Goal: Find specific page/section: Find specific page/section

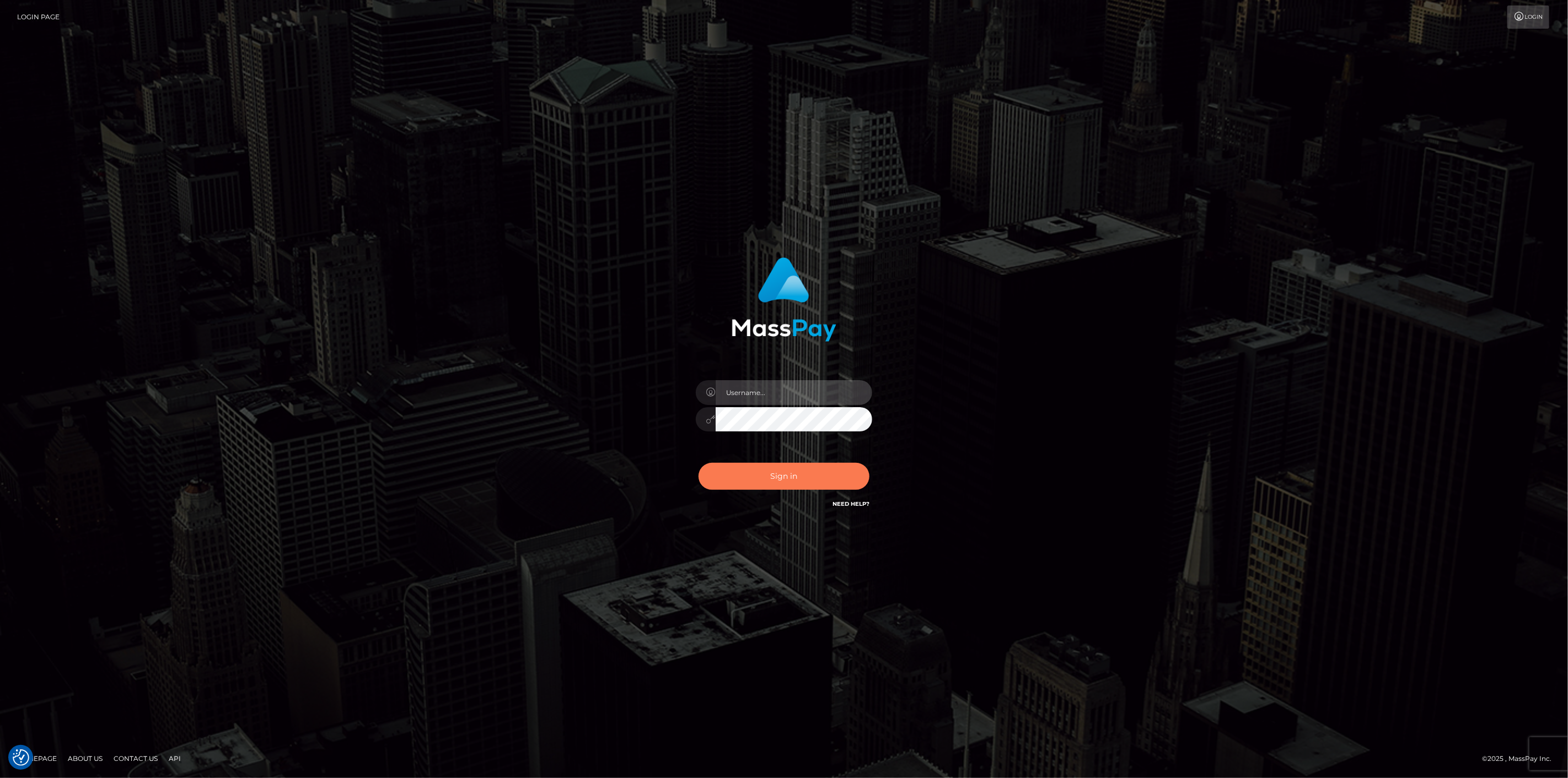
type input "scott.cm"
drag, startPoint x: 727, startPoint y: 475, endPoint x: 746, endPoint y: 464, distance: 22.0
click at [728, 474] on button "Sign in" at bounding box center [783, 476] width 171 height 27
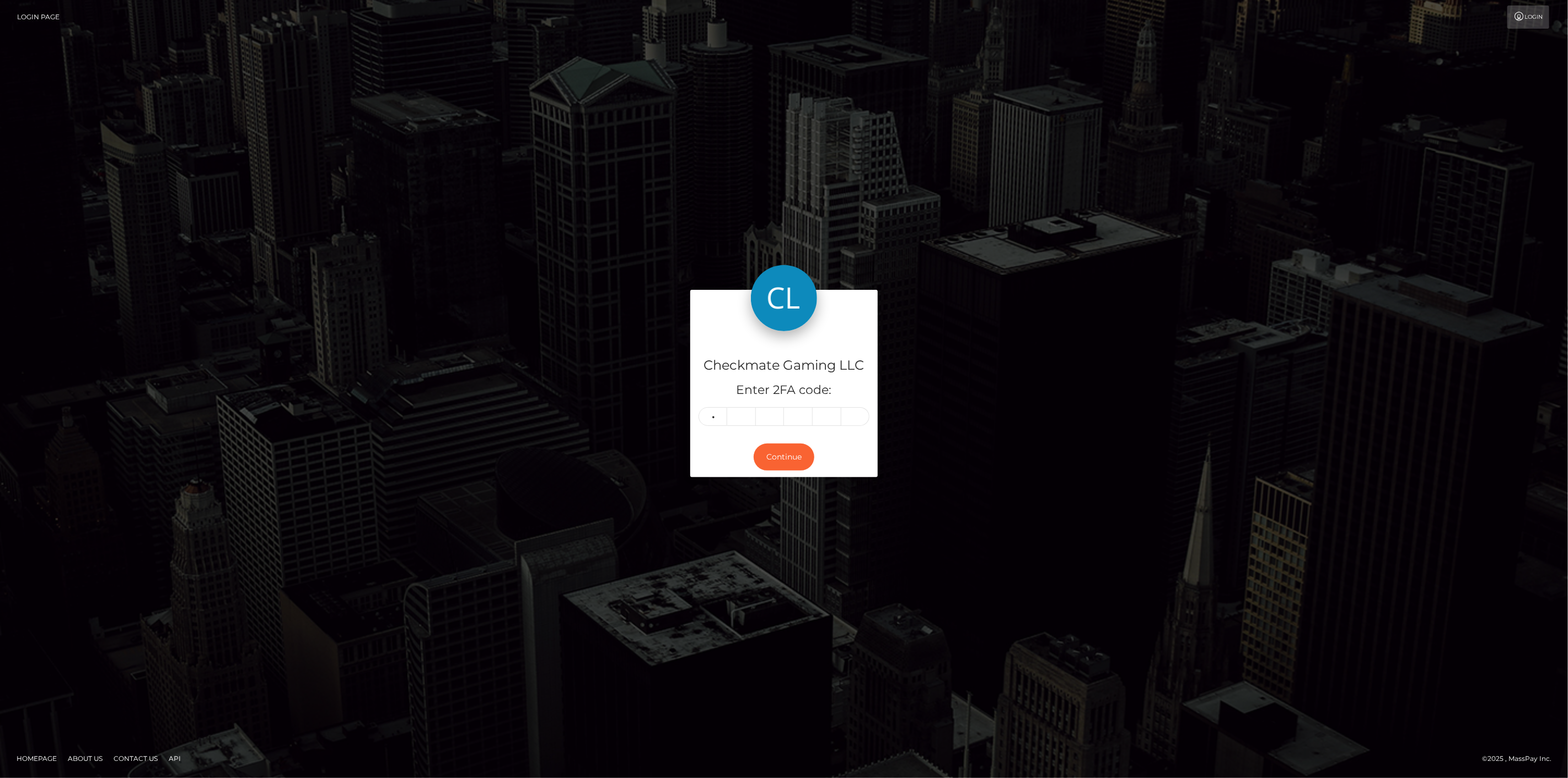
type input "9"
type input "0"
type input "8"
type input "9"
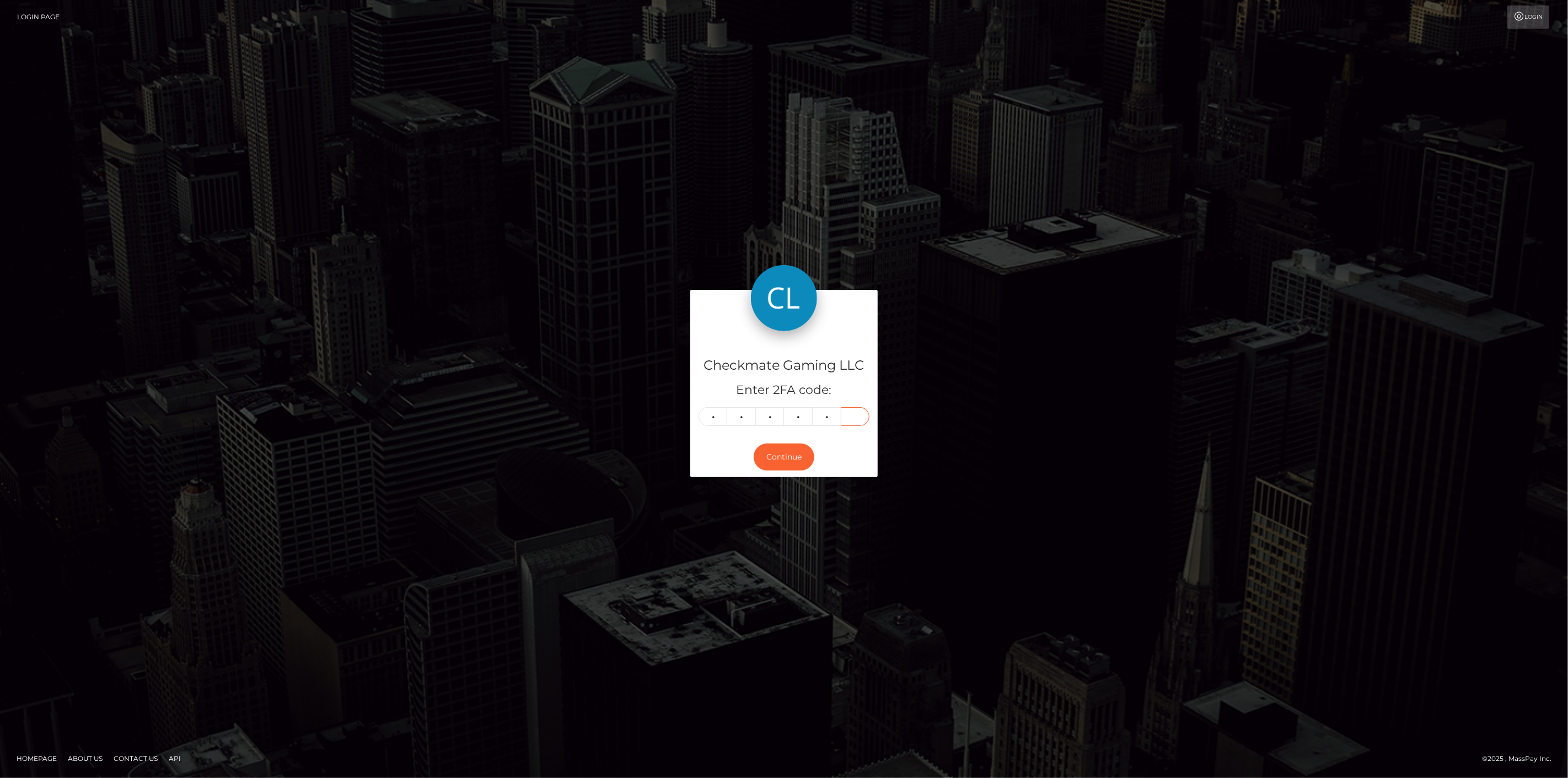
type input "3"
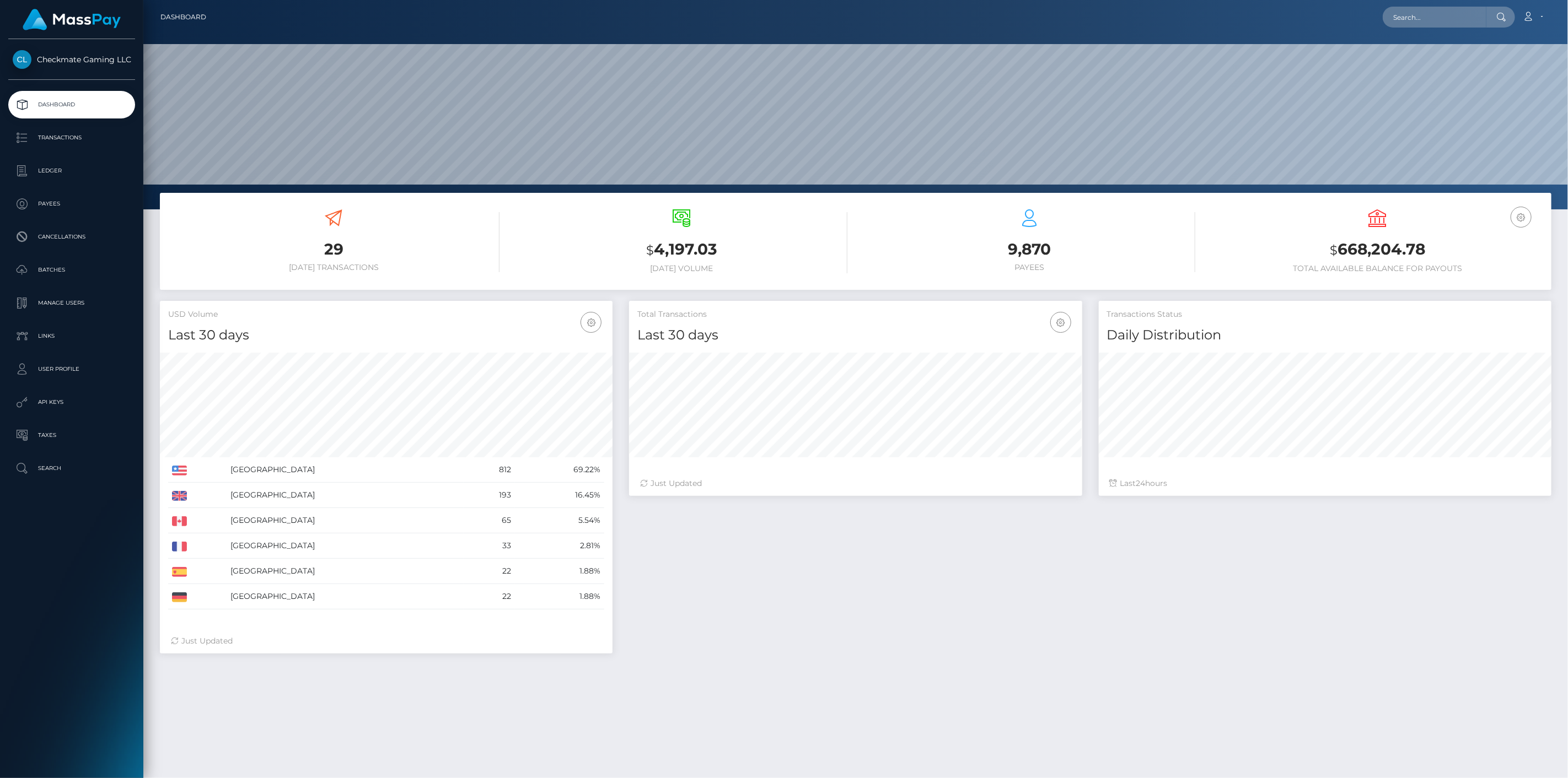
scroll to position [195, 453]
click at [52, 206] on p "Payees" at bounding box center [72, 204] width 118 height 17
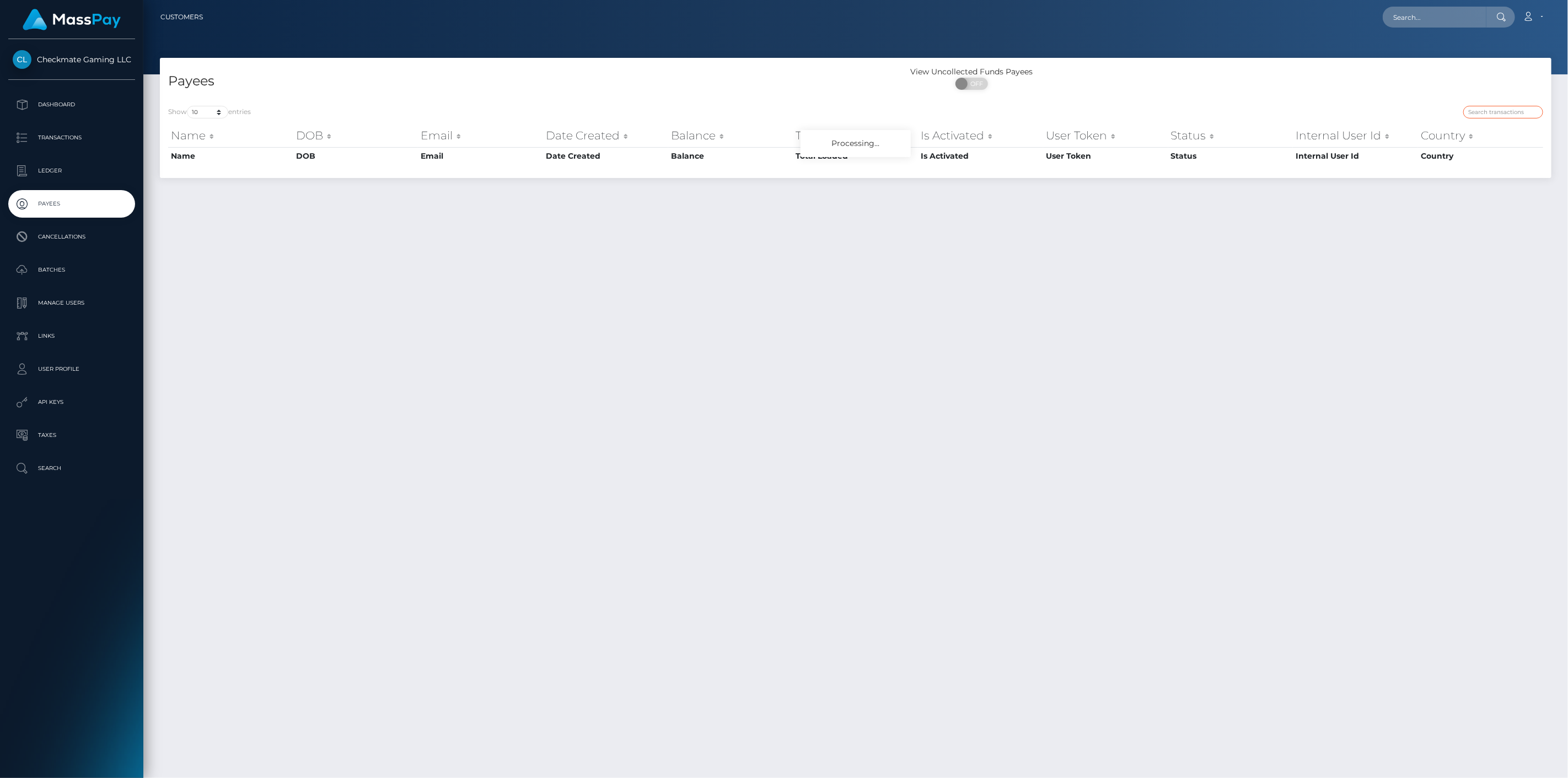
click at [1478, 112] on input "search" at bounding box center [1503, 112] width 80 height 13
paste input "45274"
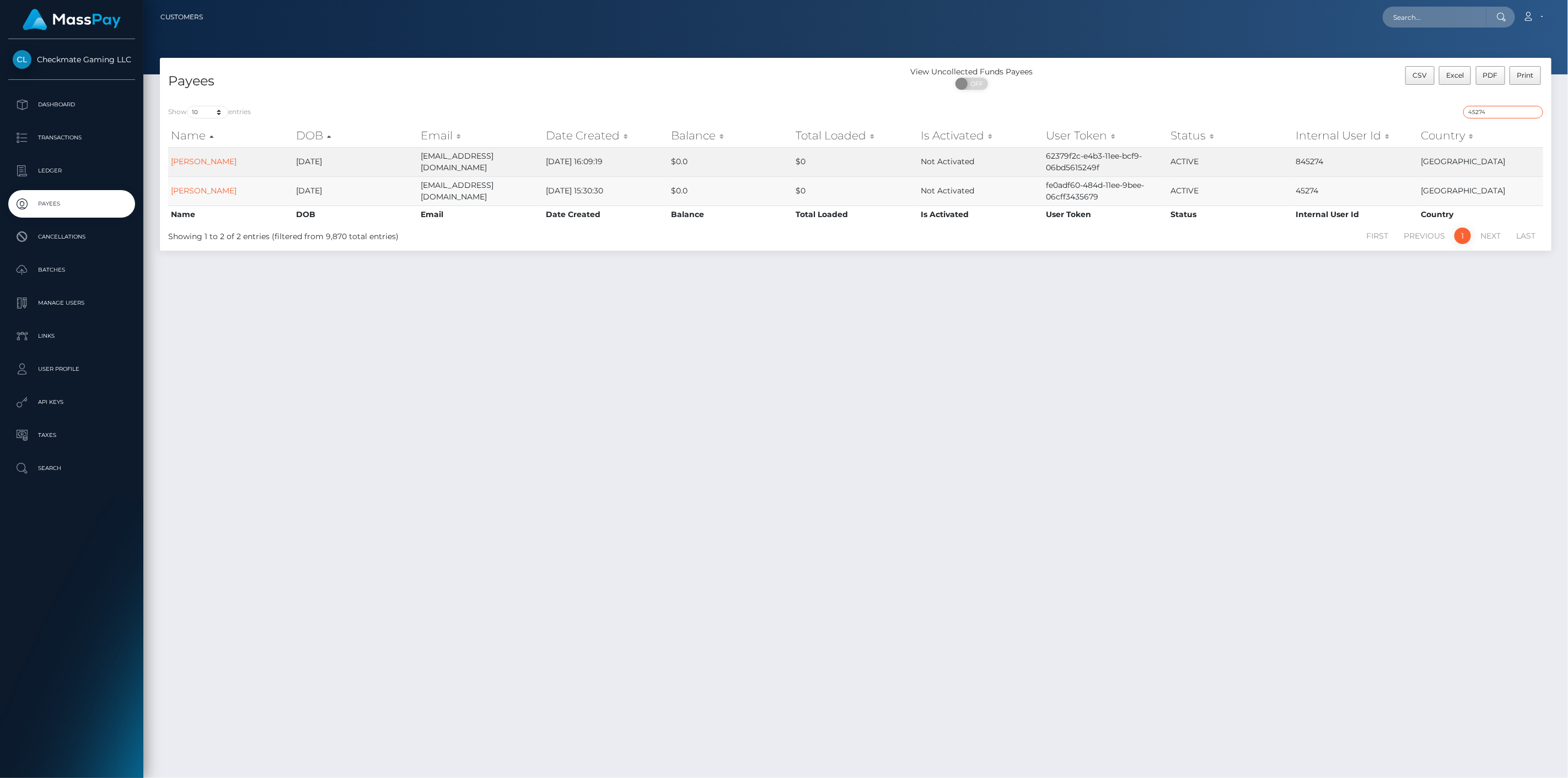
type input "45274"
click at [204, 191] on link "Gregory Ogiste" at bounding box center [204, 190] width 66 height 10
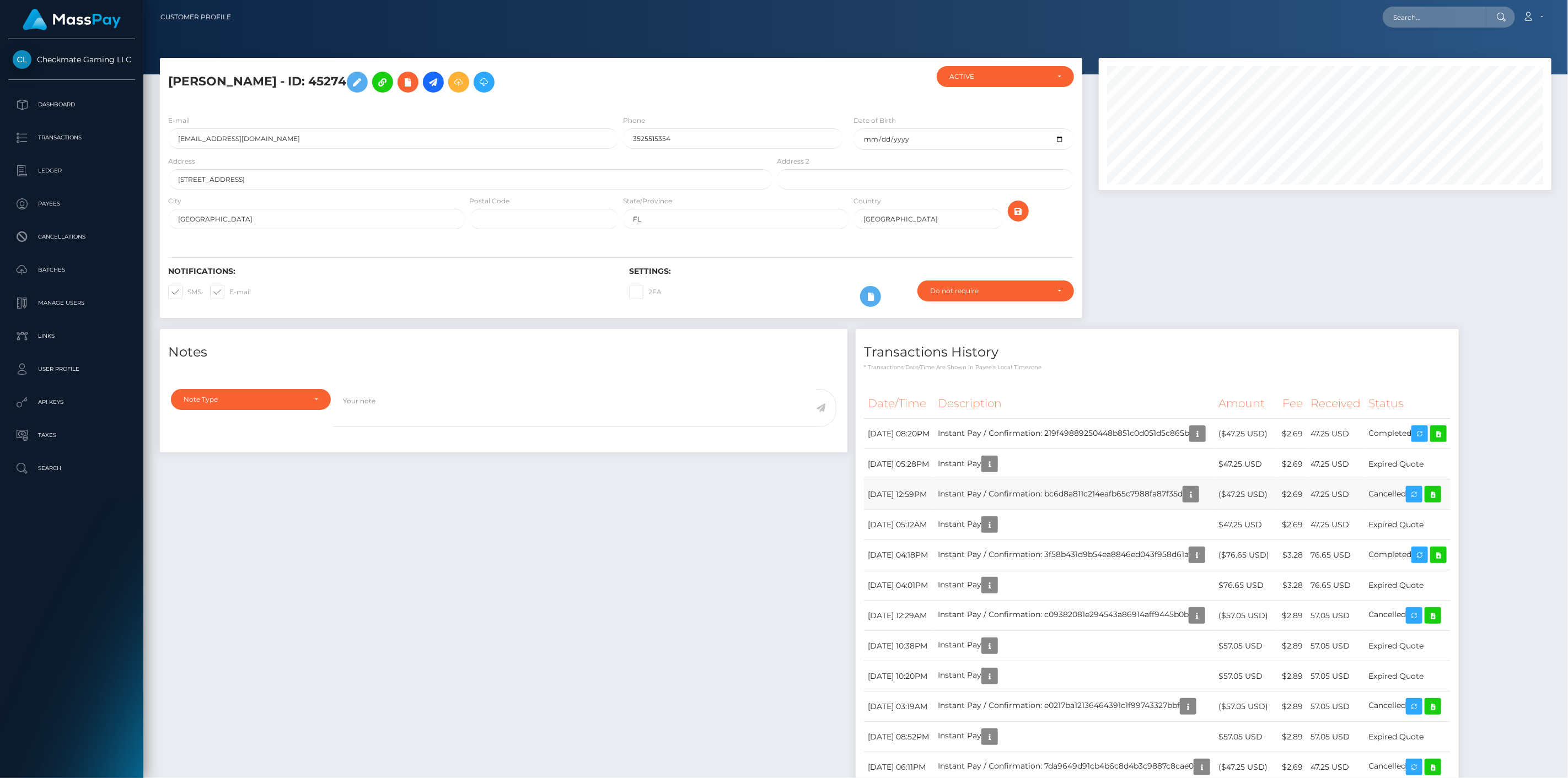
scroll to position [132, 453]
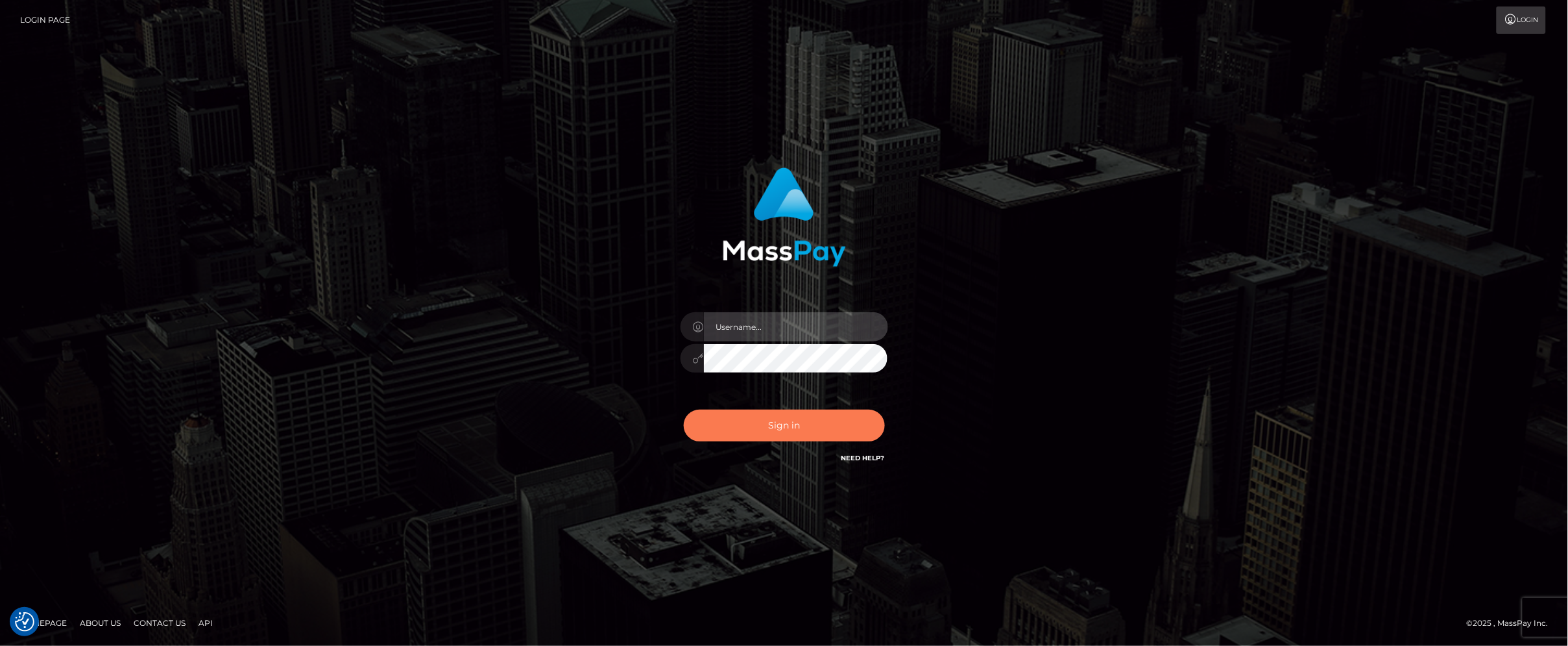
type input "scott.cm"
click at [730, 425] on button "Sign in" at bounding box center [784, 426] width 201 height 32
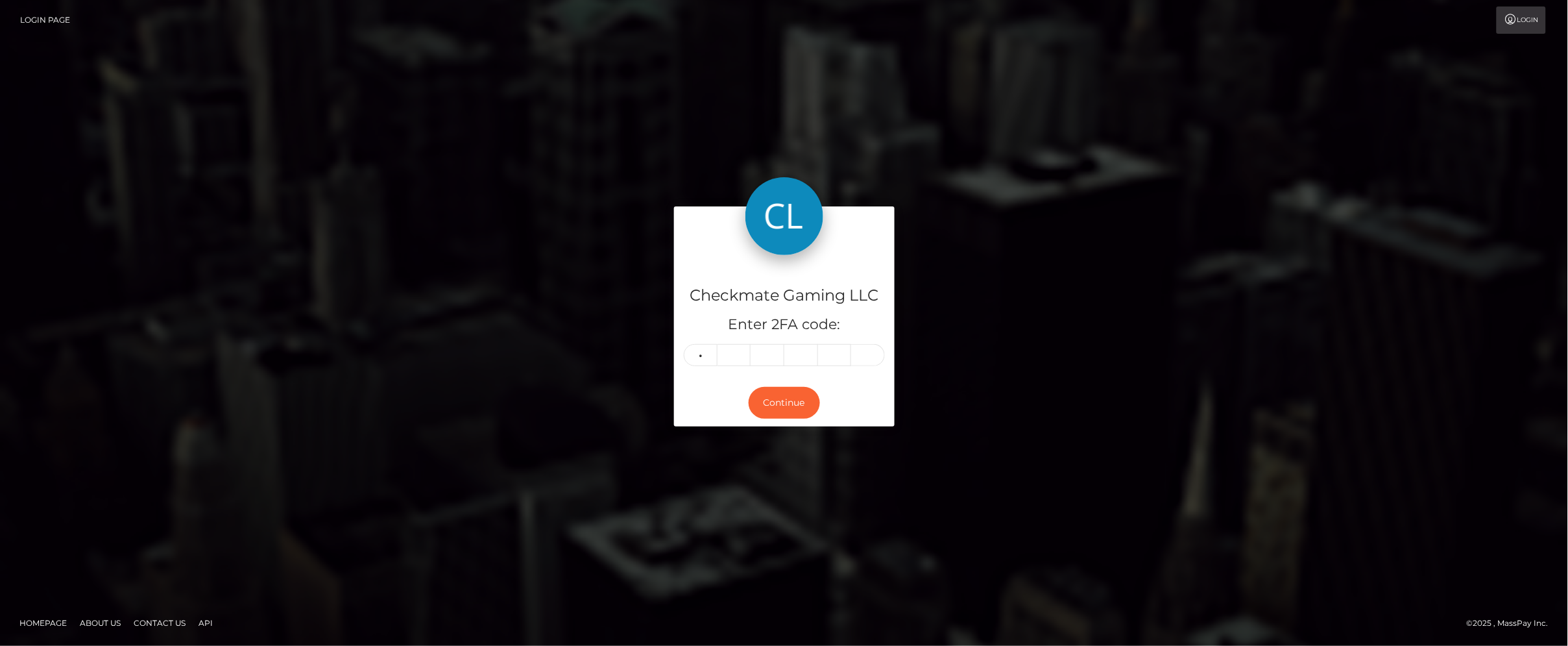
type input "3"
type input "7"
type input "4"
type input "9"
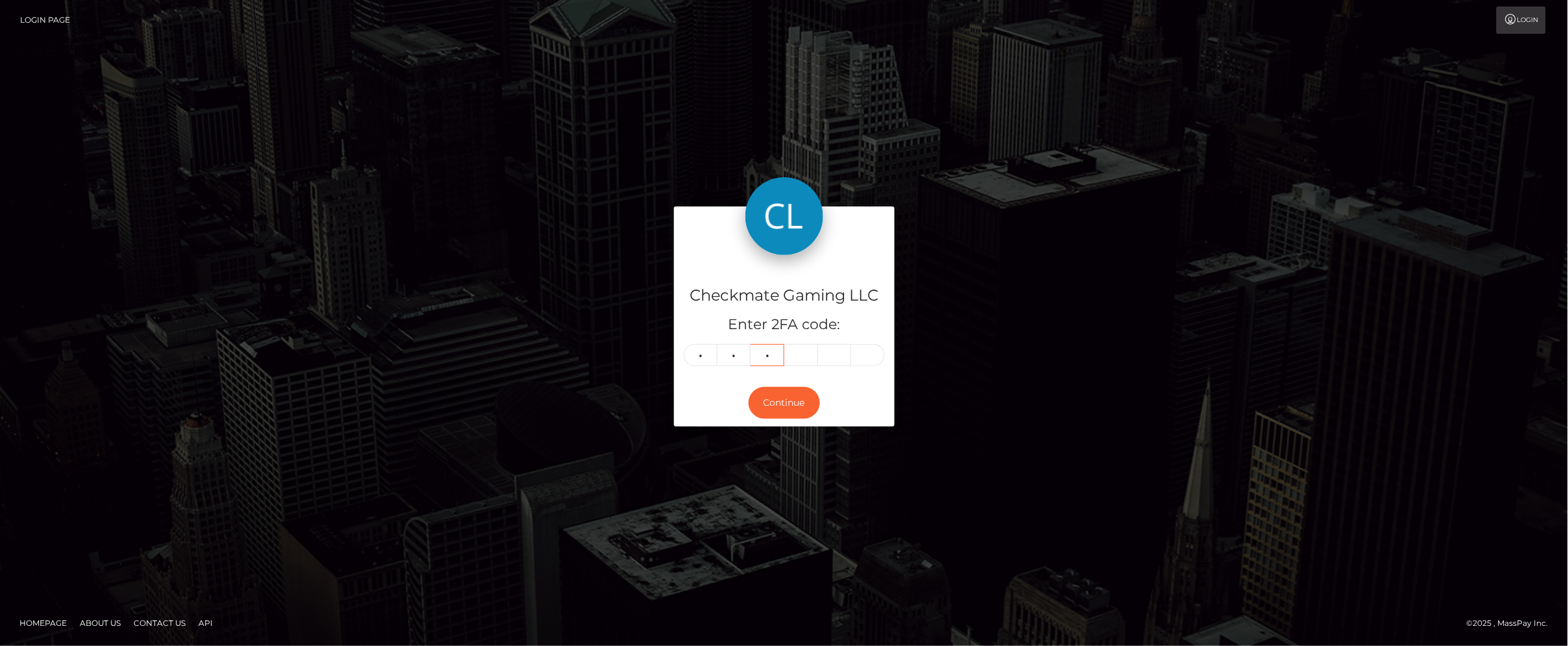
type input "2"
type input "3"
type input "8"
type input "9"
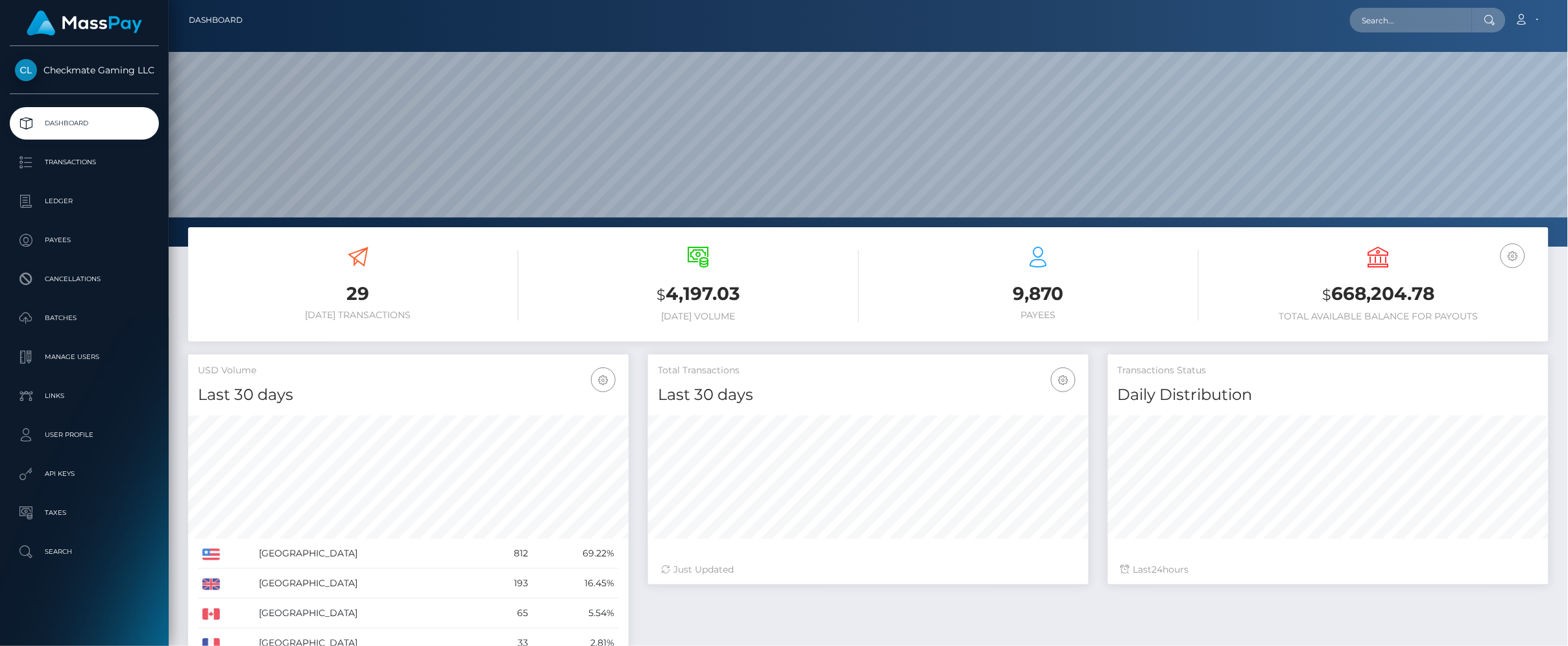
scroll to position [230, 441]
click at [80, 244] on p "Payees" at bounding box center [84, 241] width 139 height 20
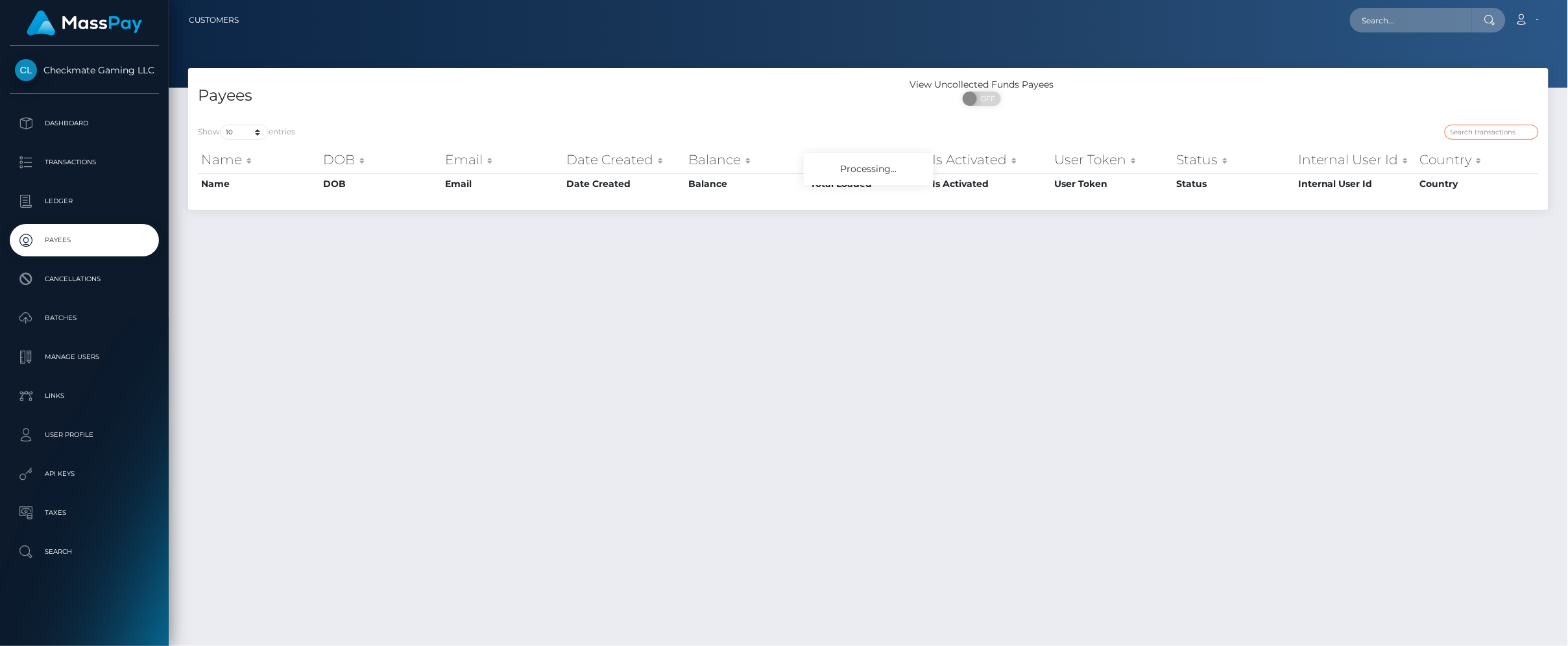
click at [1510, 128] on input "search" at bounding box center [1491, 132] width 94 height 15
paste input "317971"
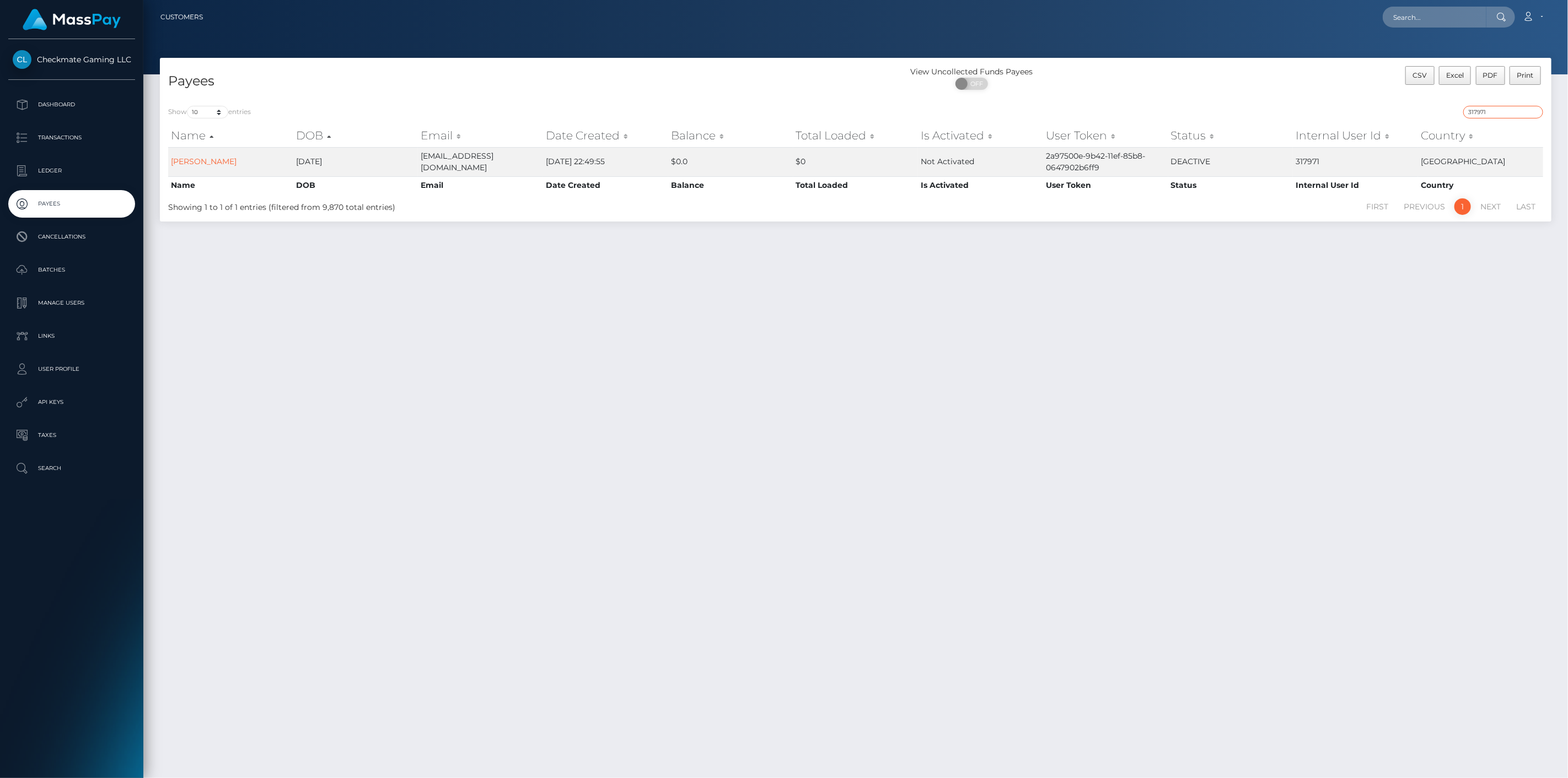
click at [1332, 113] on input "317971" at bounding box center [1503, 112] width 80 height 13
paste input "1342302"
drag, startPoint x: 206, startPoint y: 162, endPoint x: 309, endPoint y: 115, distance: 113.2
drag, startPoint x: 1524, startPoint y: 111, endPoint x: 1367, endPoint y: 101, distance: 157.3
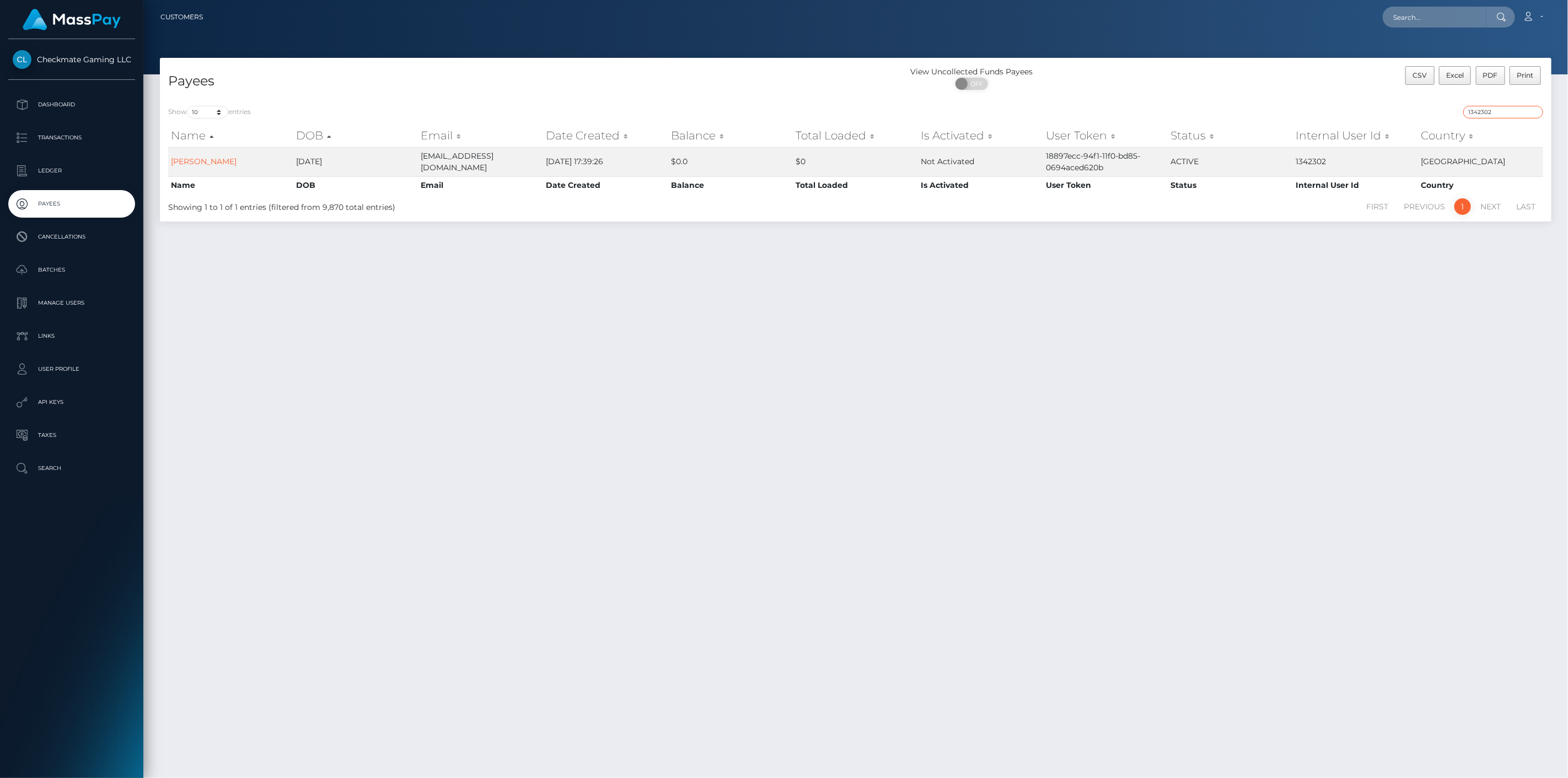
click at [1332, 101] on div "Show 10 25 50 100 250 entries 1342302 Name DOB Email Date Created Balance Total…" at bounding box center [856, 159] width 1391 height 124
paste input "665381"
type input "665381"
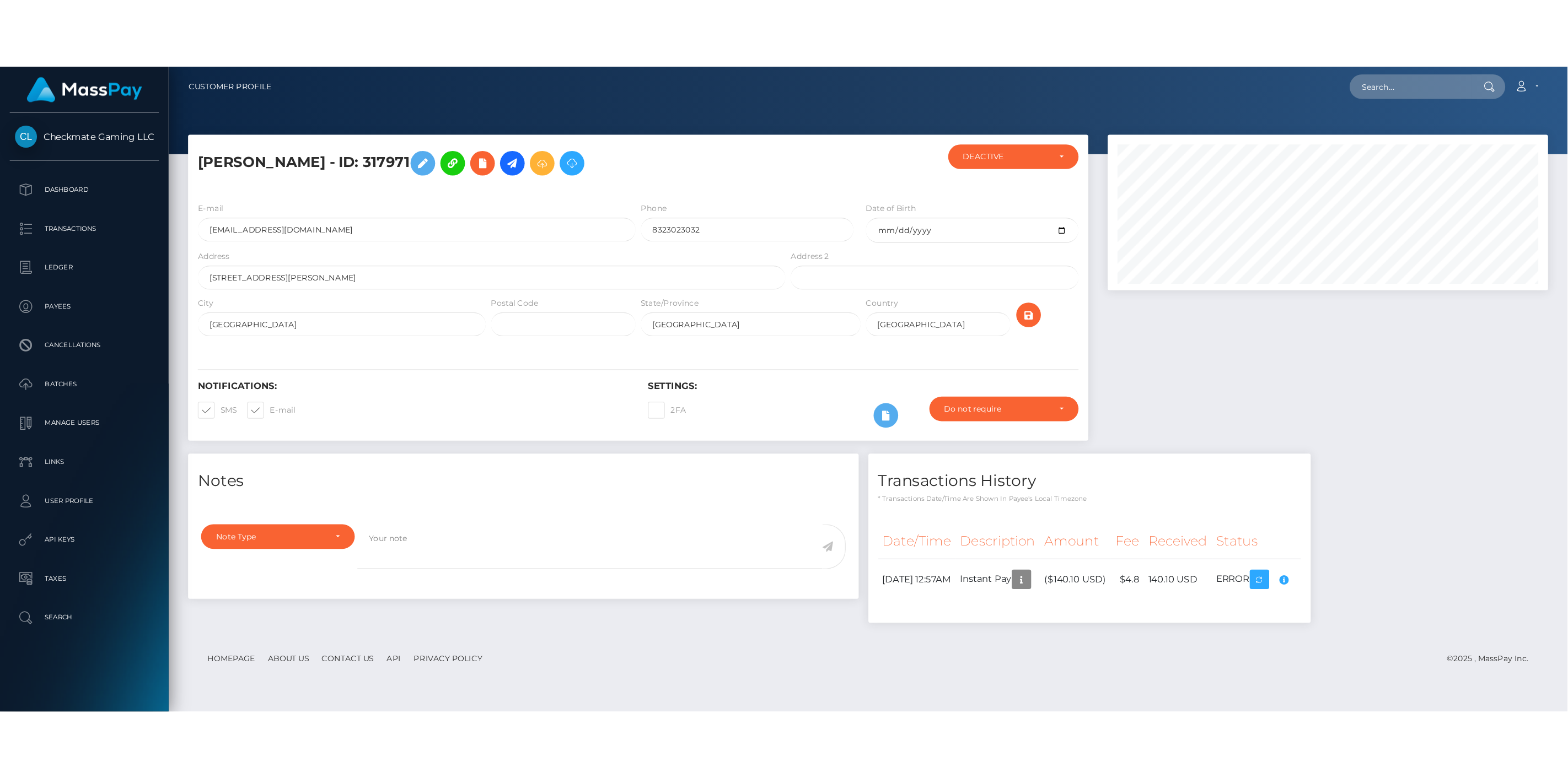
scroll to position [132, 375]
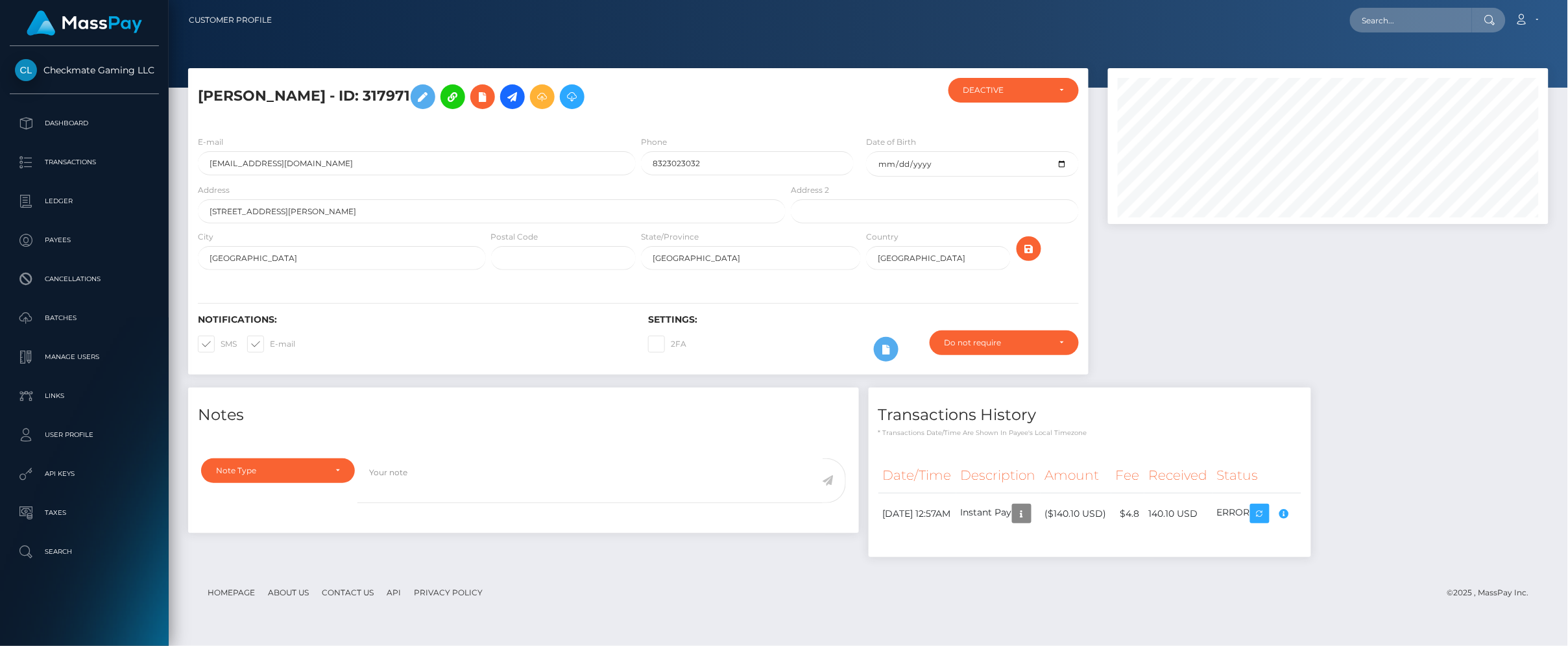
drag, startPoint x: 397, startPoint y: 90, endPoint x: 195, endPoint y: 96, distance: 202.1
click at [195, 96] on div "[PERSON_NAME] - ID: 317971" at bounding box center [488, 102] width 600 height 47
copy h5 "[PERSON_NAME] - ID: 317971"
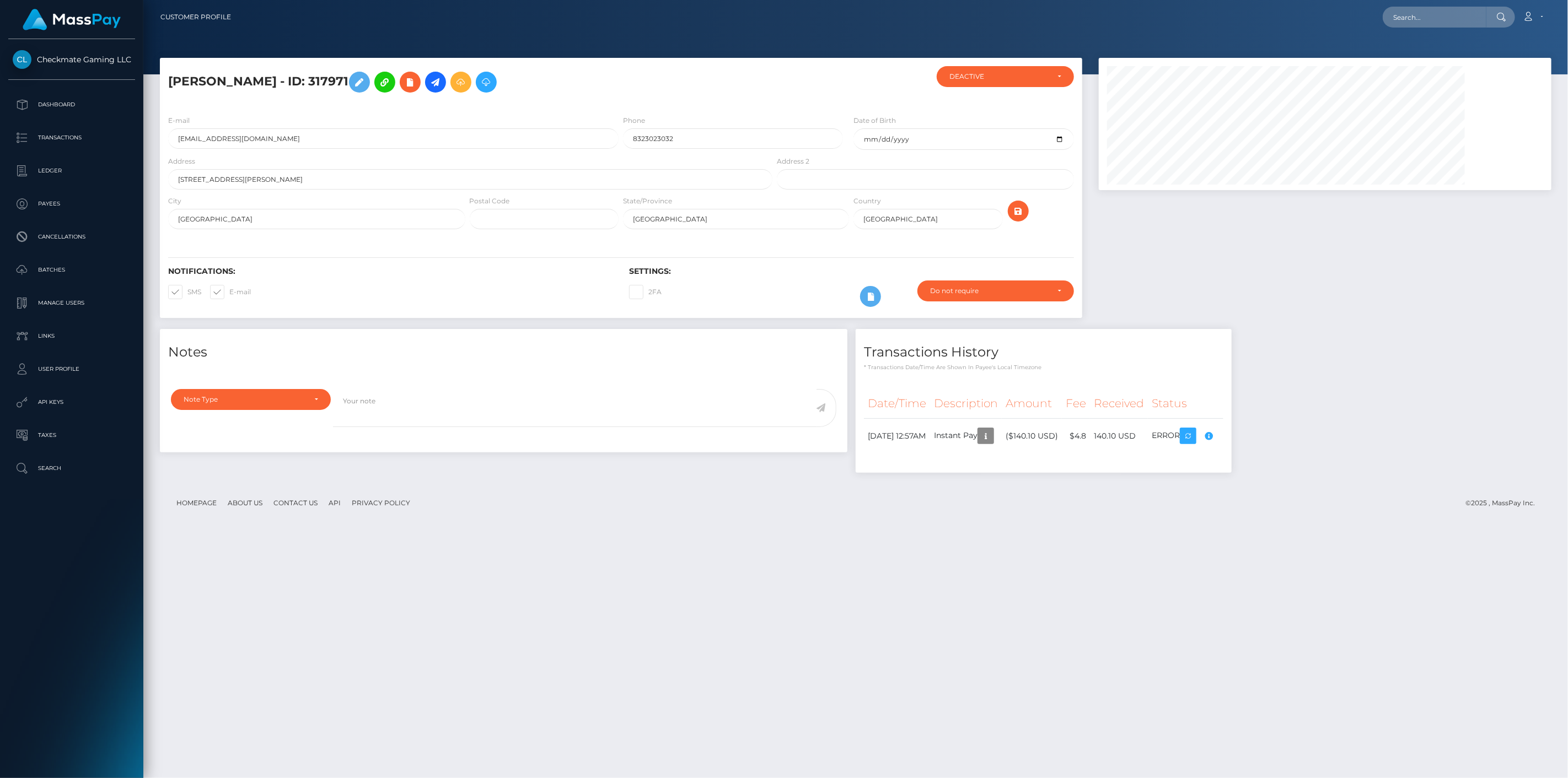
scroll to position [132, 453]
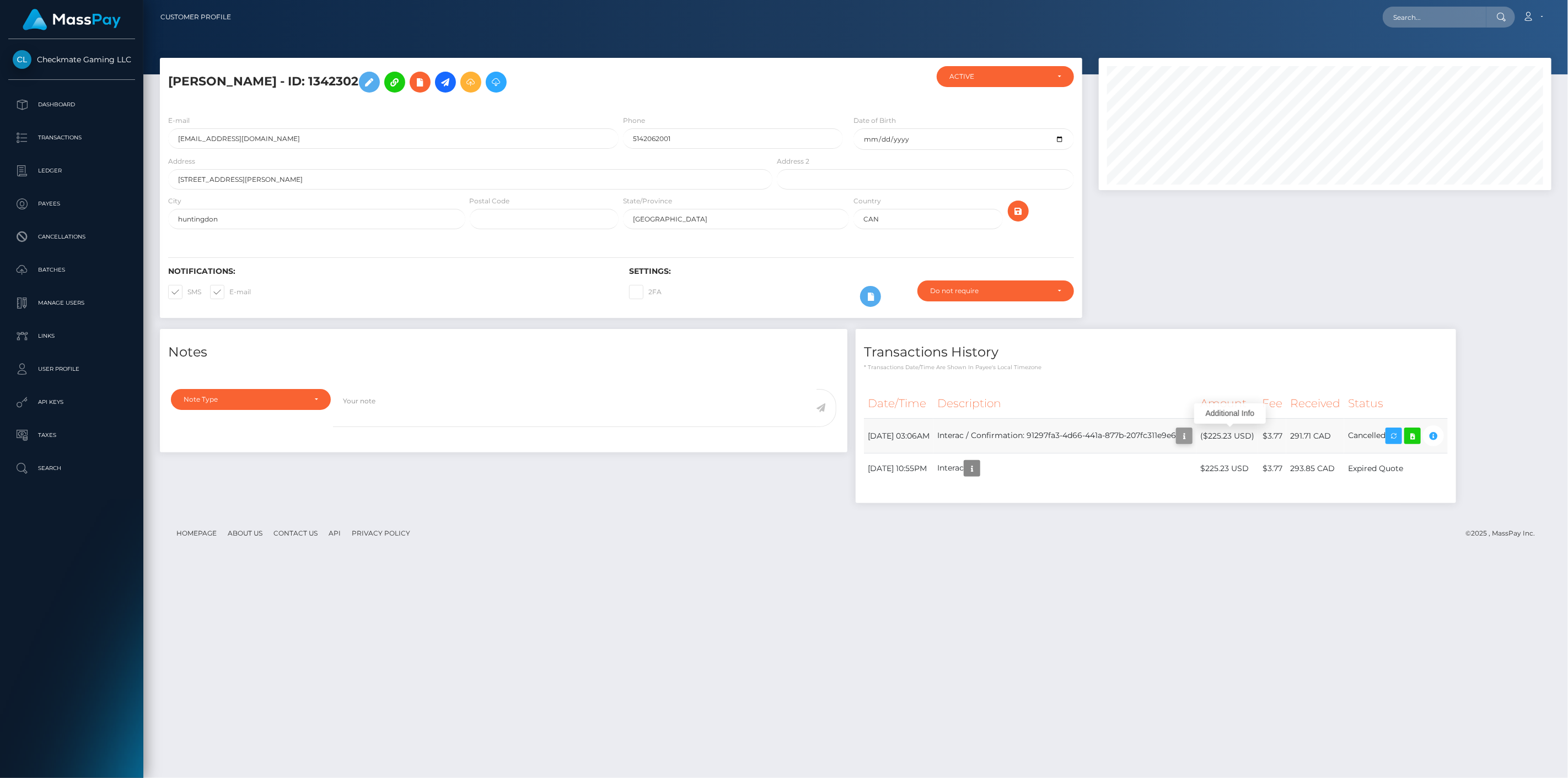
scroll to position [132, 453]
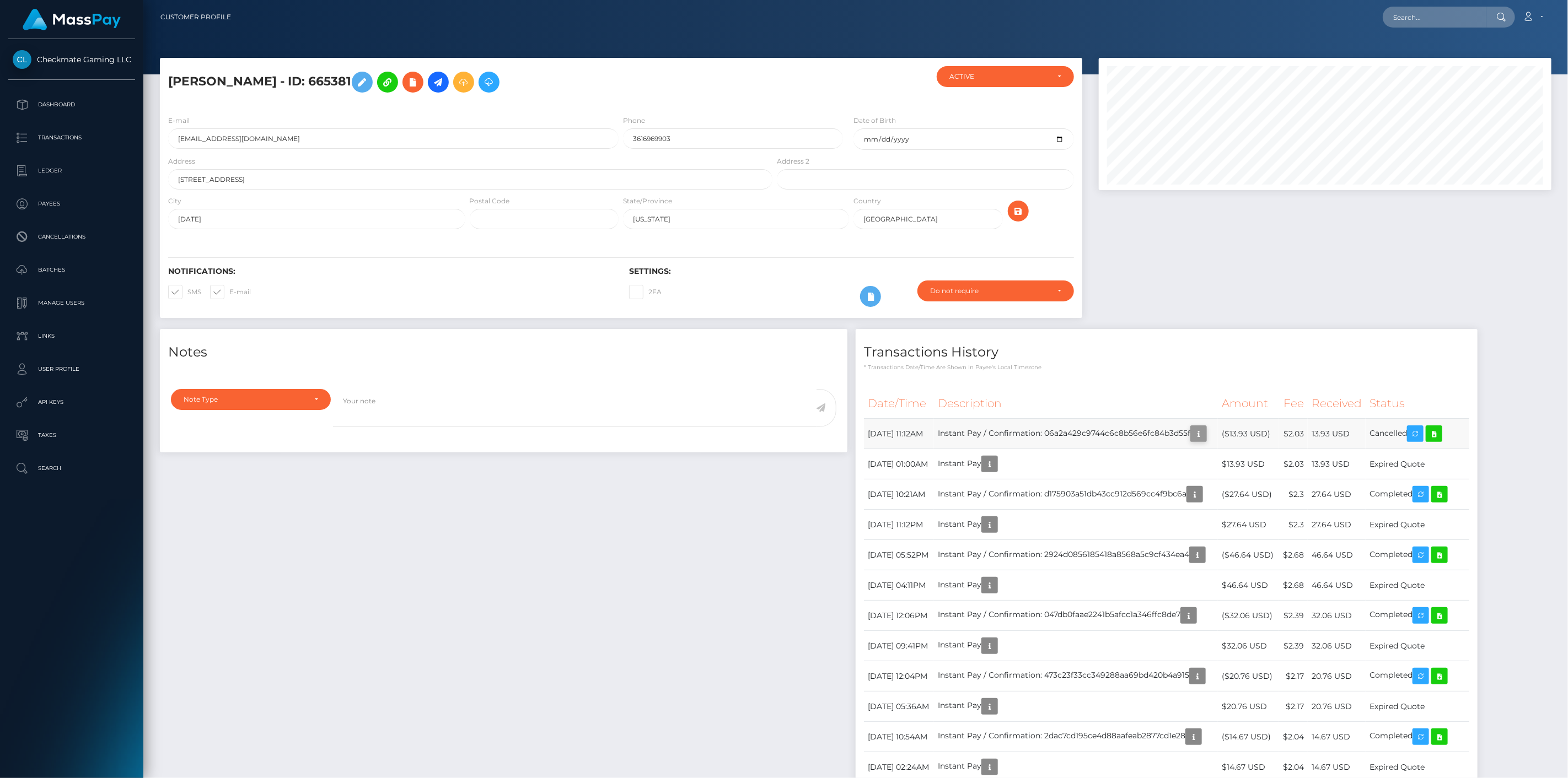
scroll to position [132, 453]
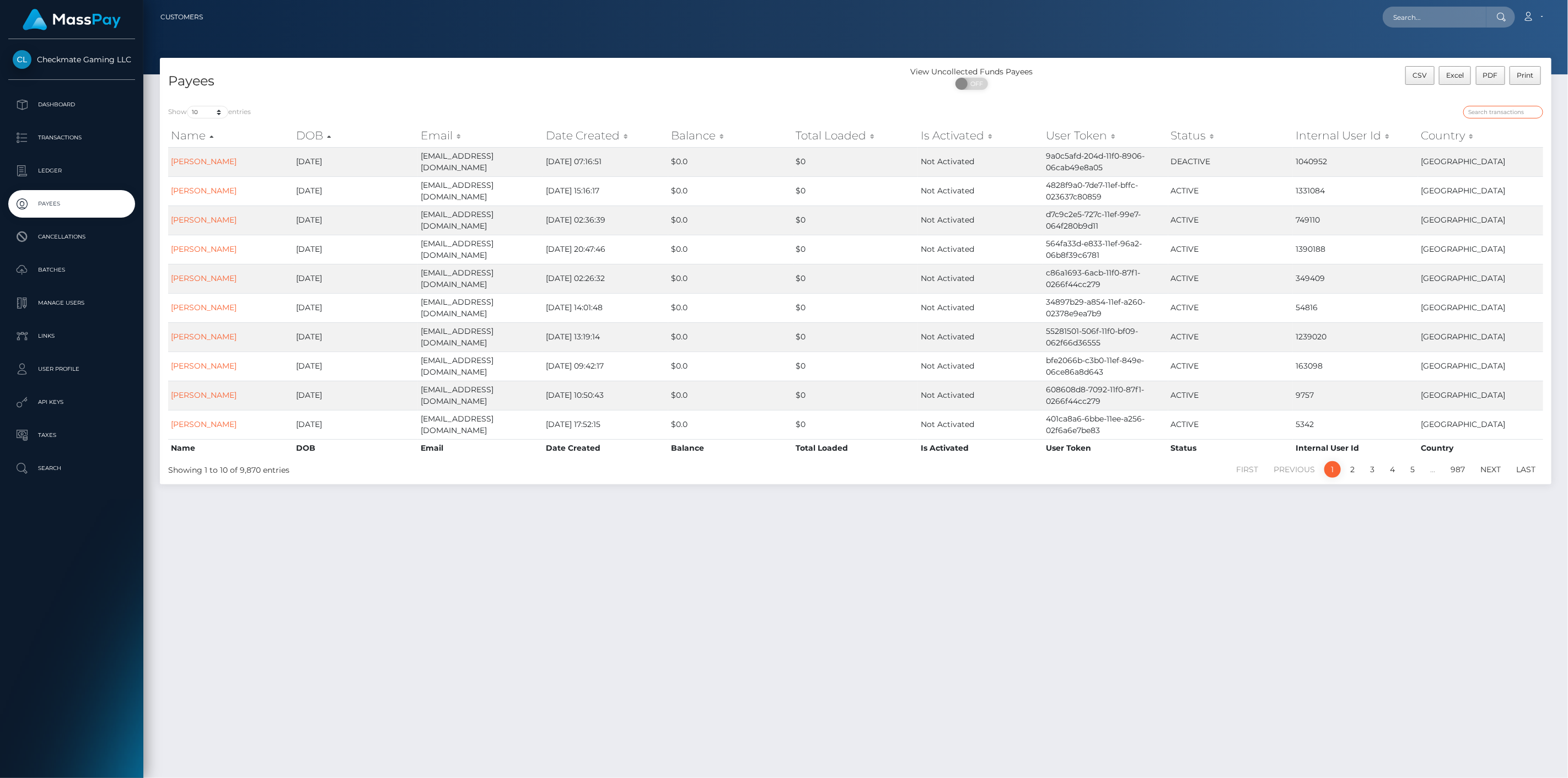
click at [1497, 113] on input "search" at bounding box center [1503, 112] width 80 height 13
paste input "1363297"
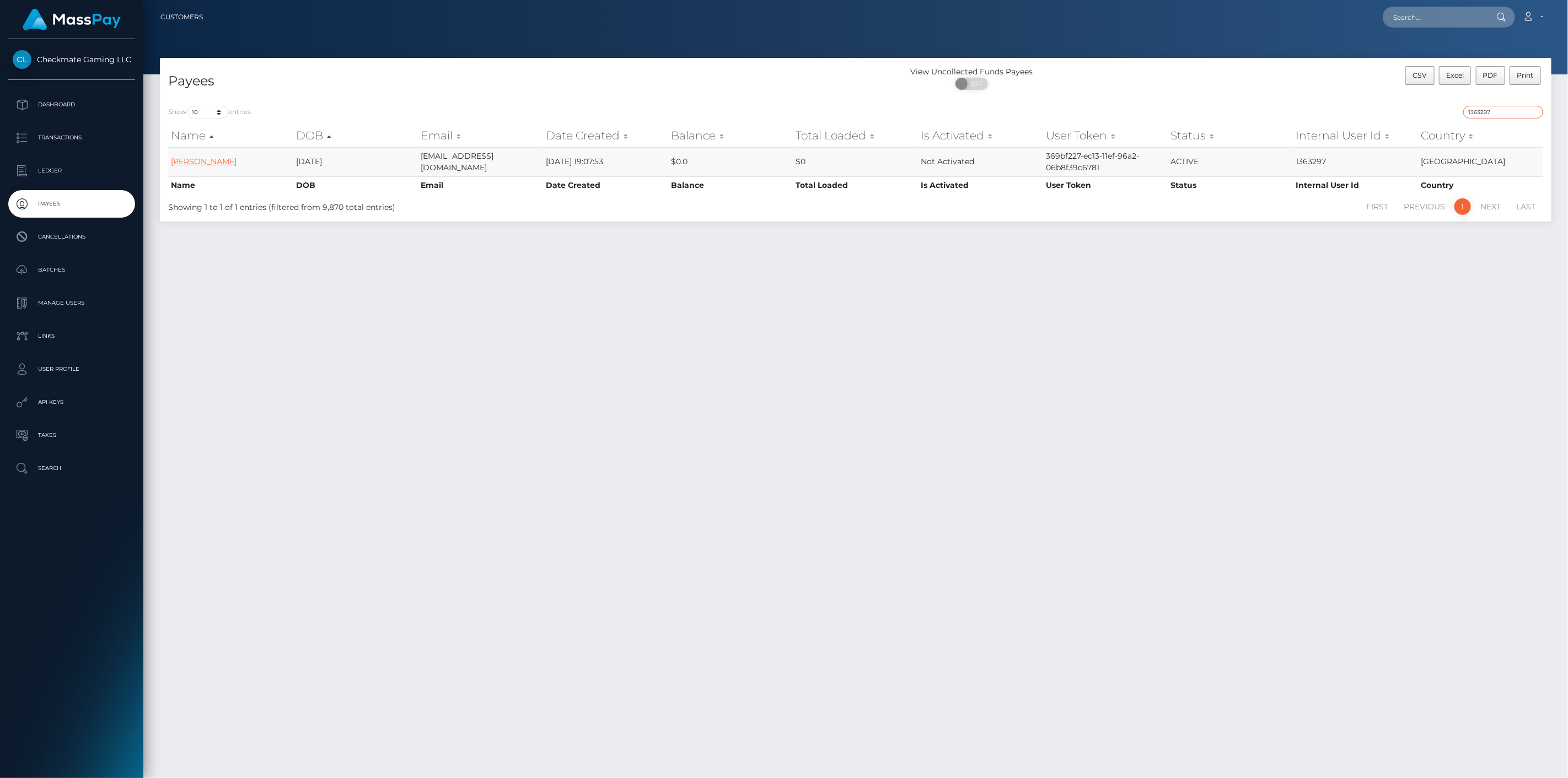
type input "1363297"
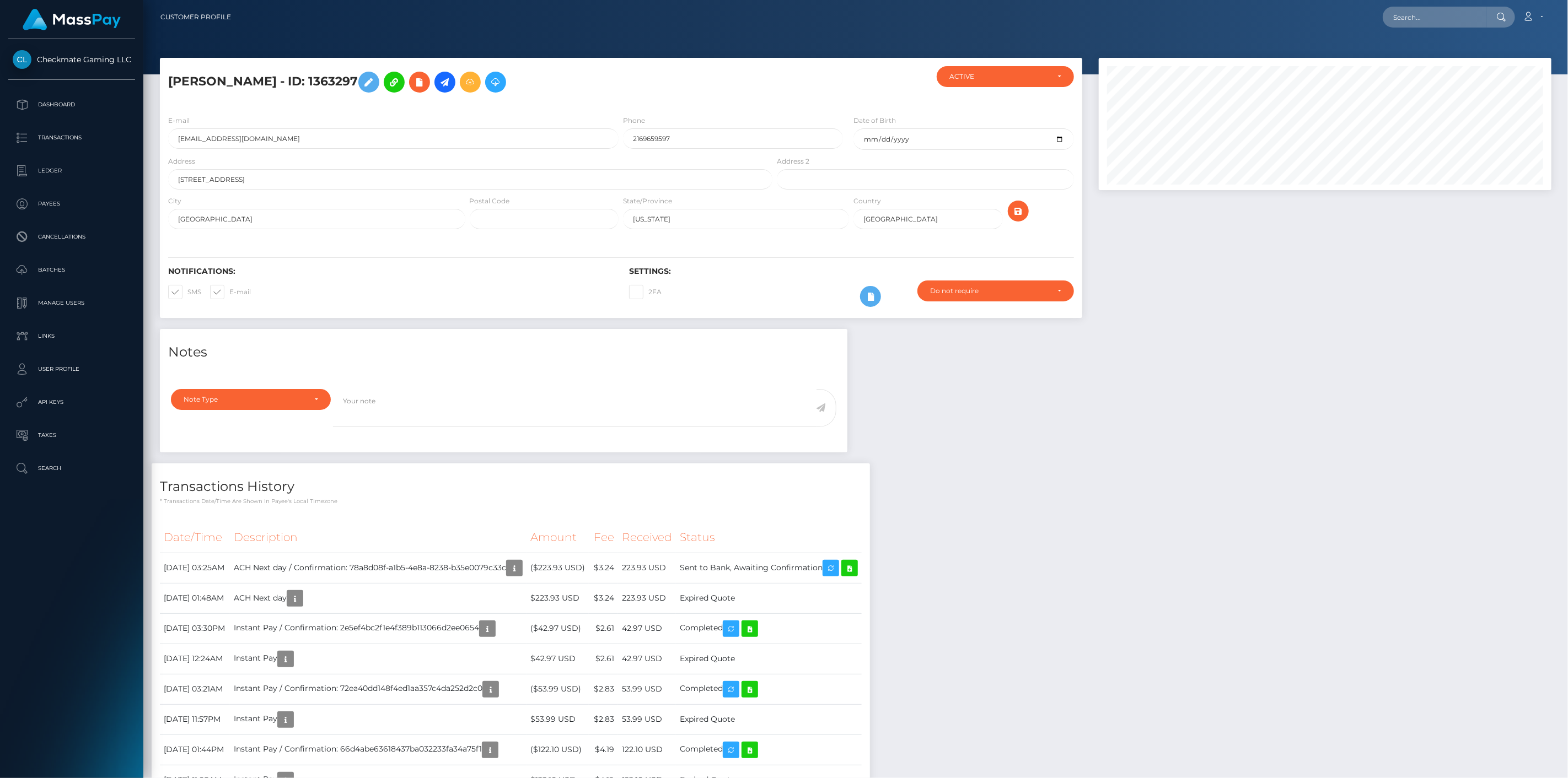
scroll to position [132, 453]
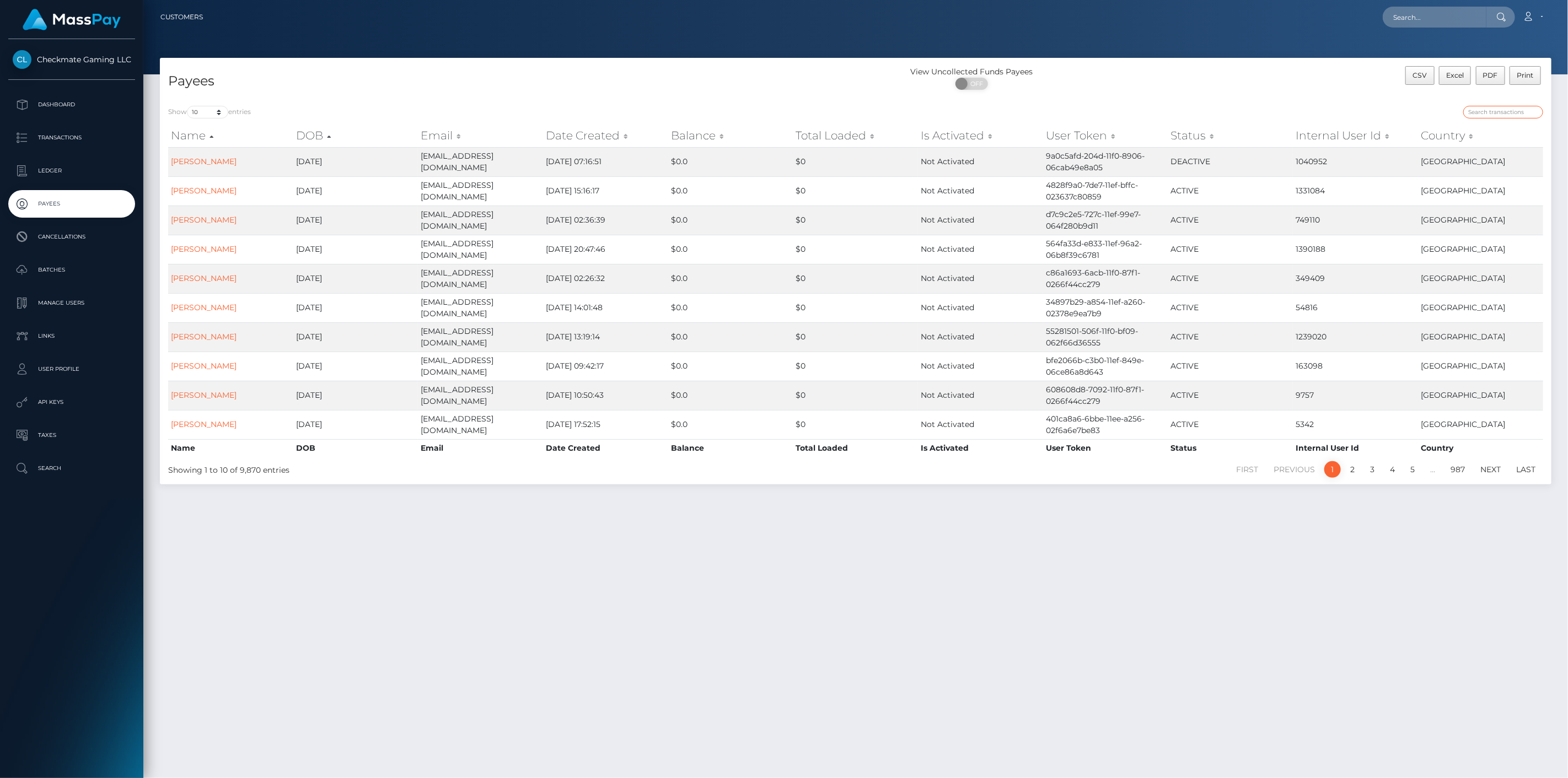
click at [1519, 112] on input "search" at bounding box center [1503, 112] width 80 height 13
paste input "642911"
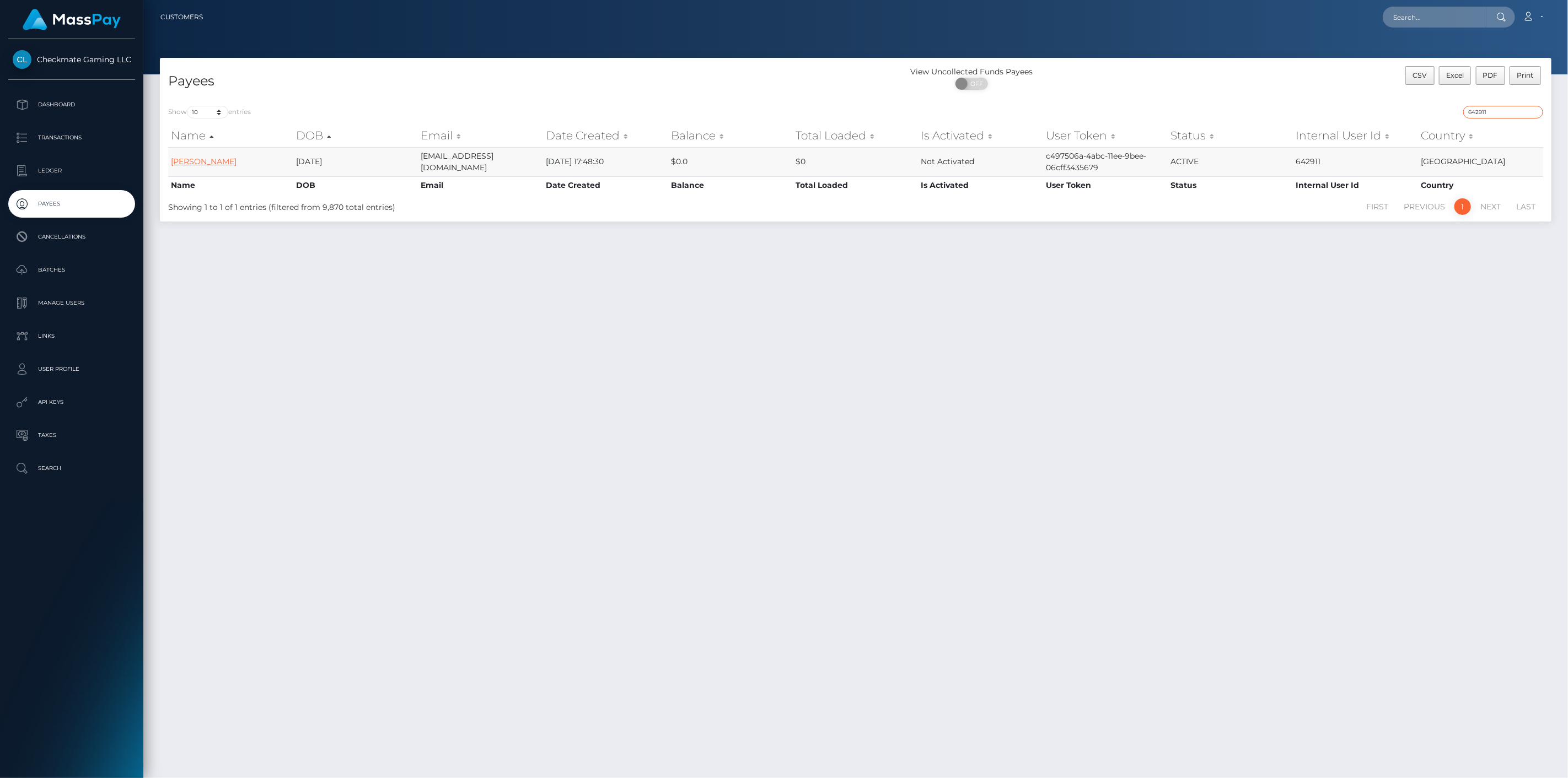
type input "642911"
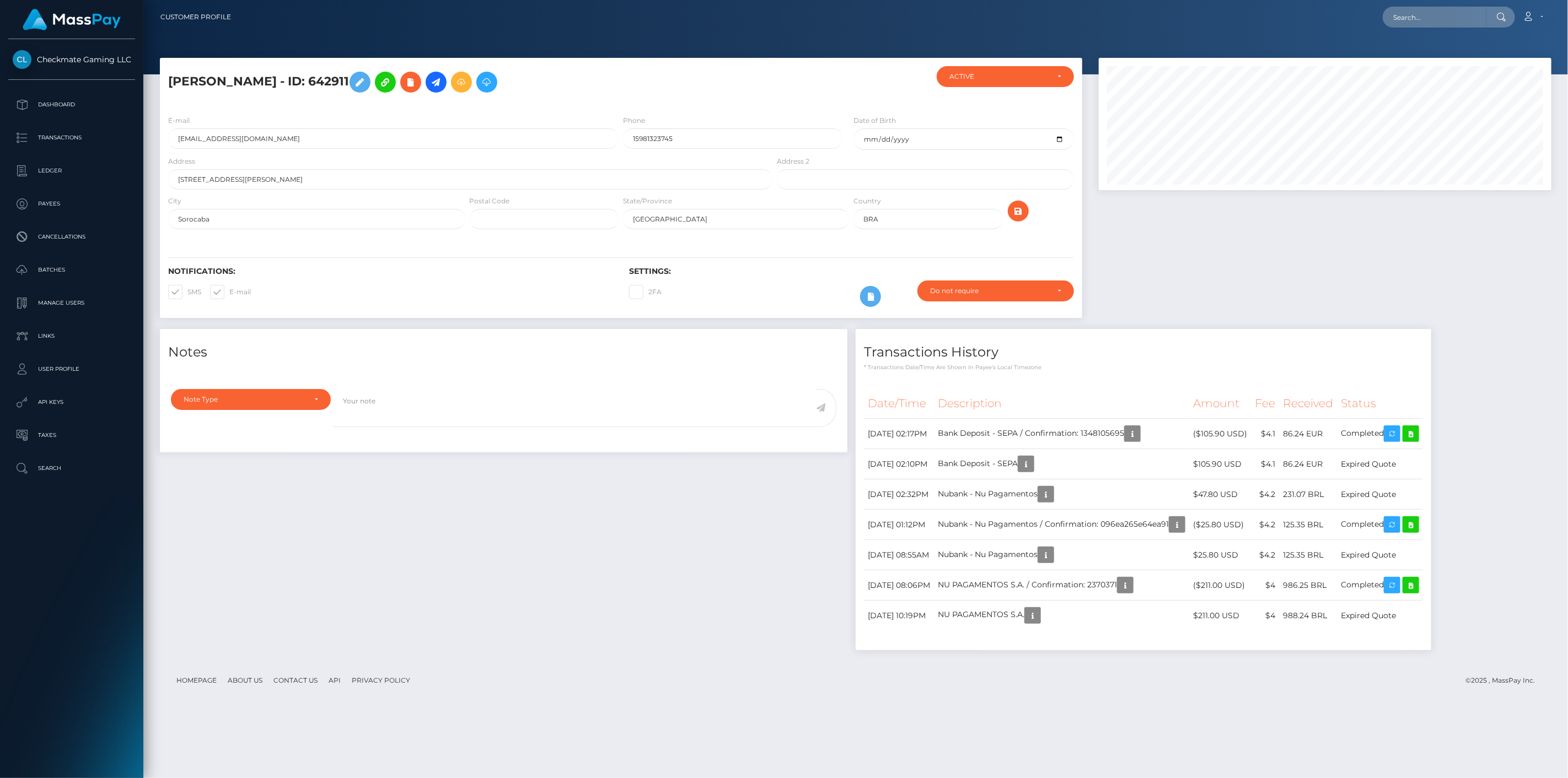
scroll to position [132, 453]
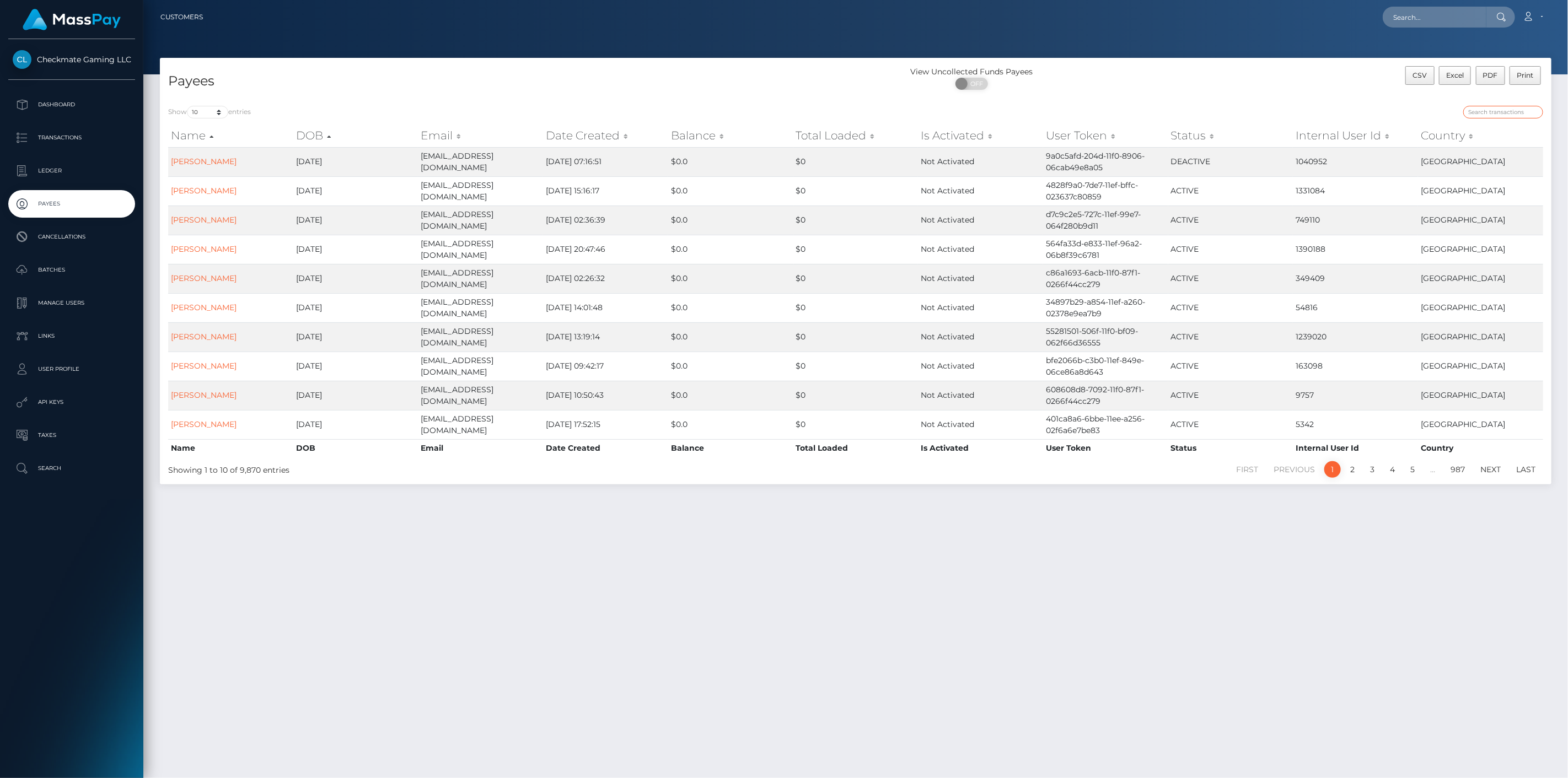
click at [1495, 112] on input "search" at bounding box center [1503, 112] width 80 height 13
paste input "42509"
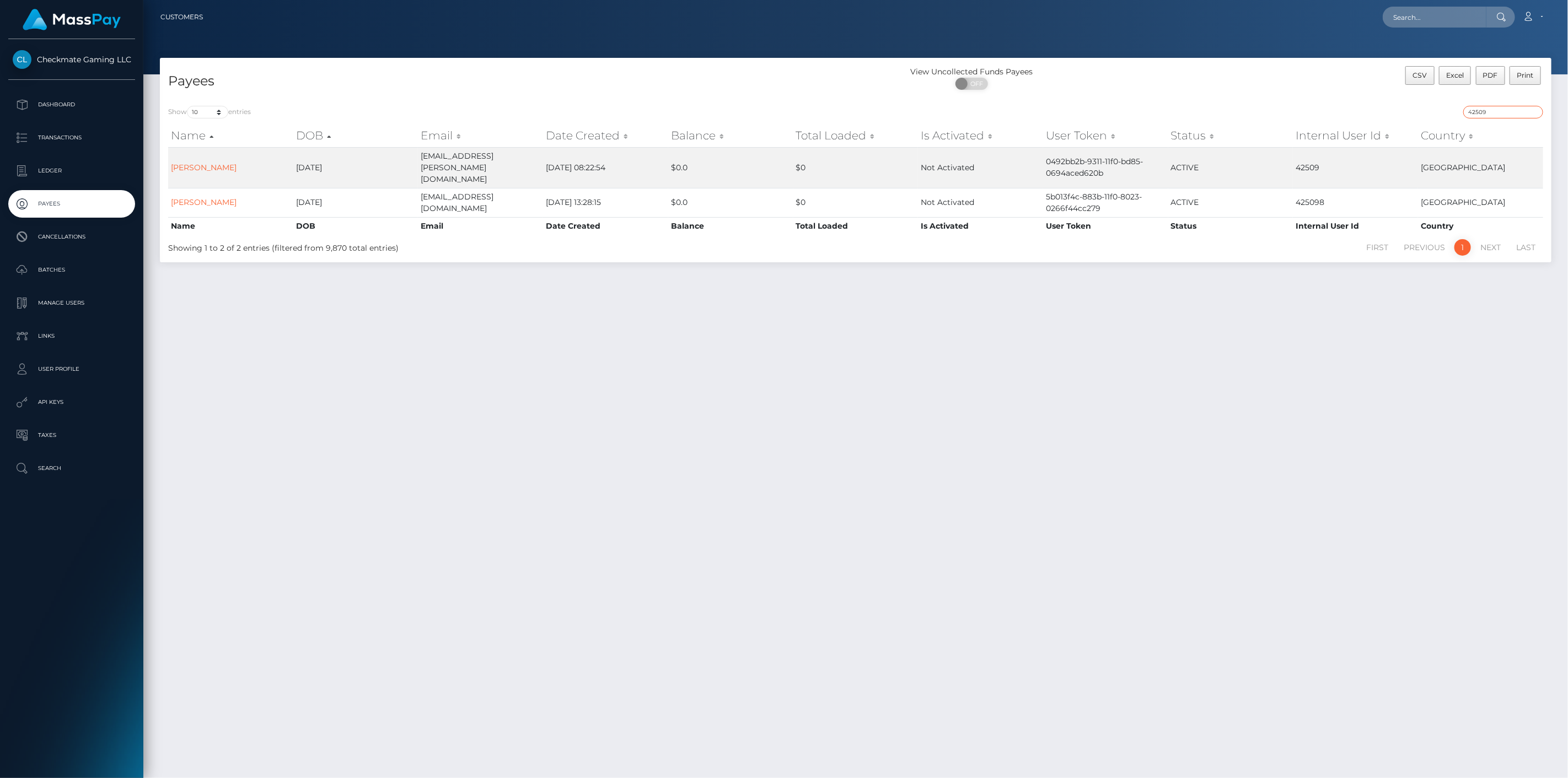
type input "42509"
click at [476, 70] on div "Payees" at bounding box center [507, 82] width 696 height 32
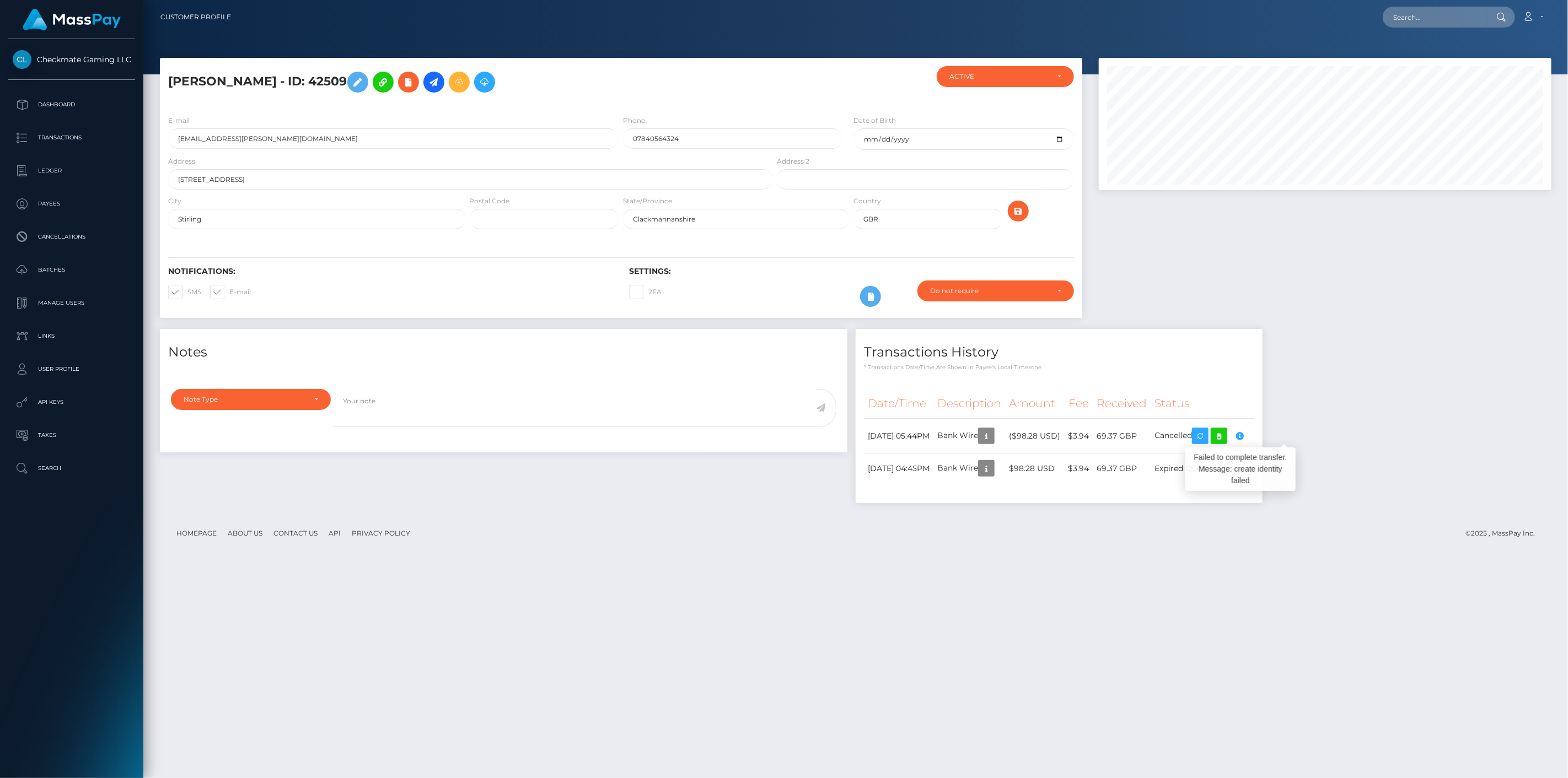
scroll to position [132, 453]
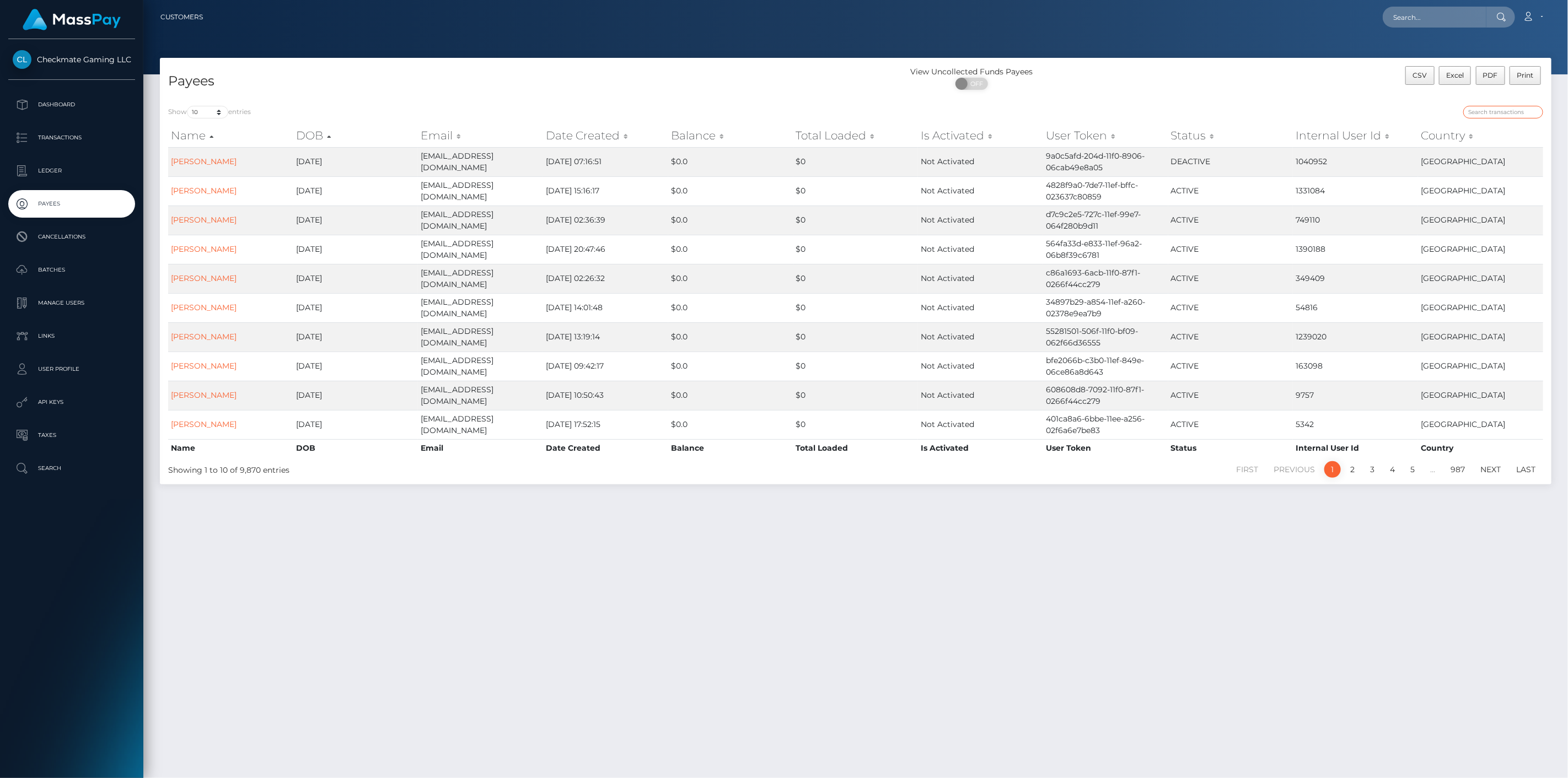
click at [1502, 113] on input "search" at bounding box center [1503, 112] width 80 height 13
paste input "3158"
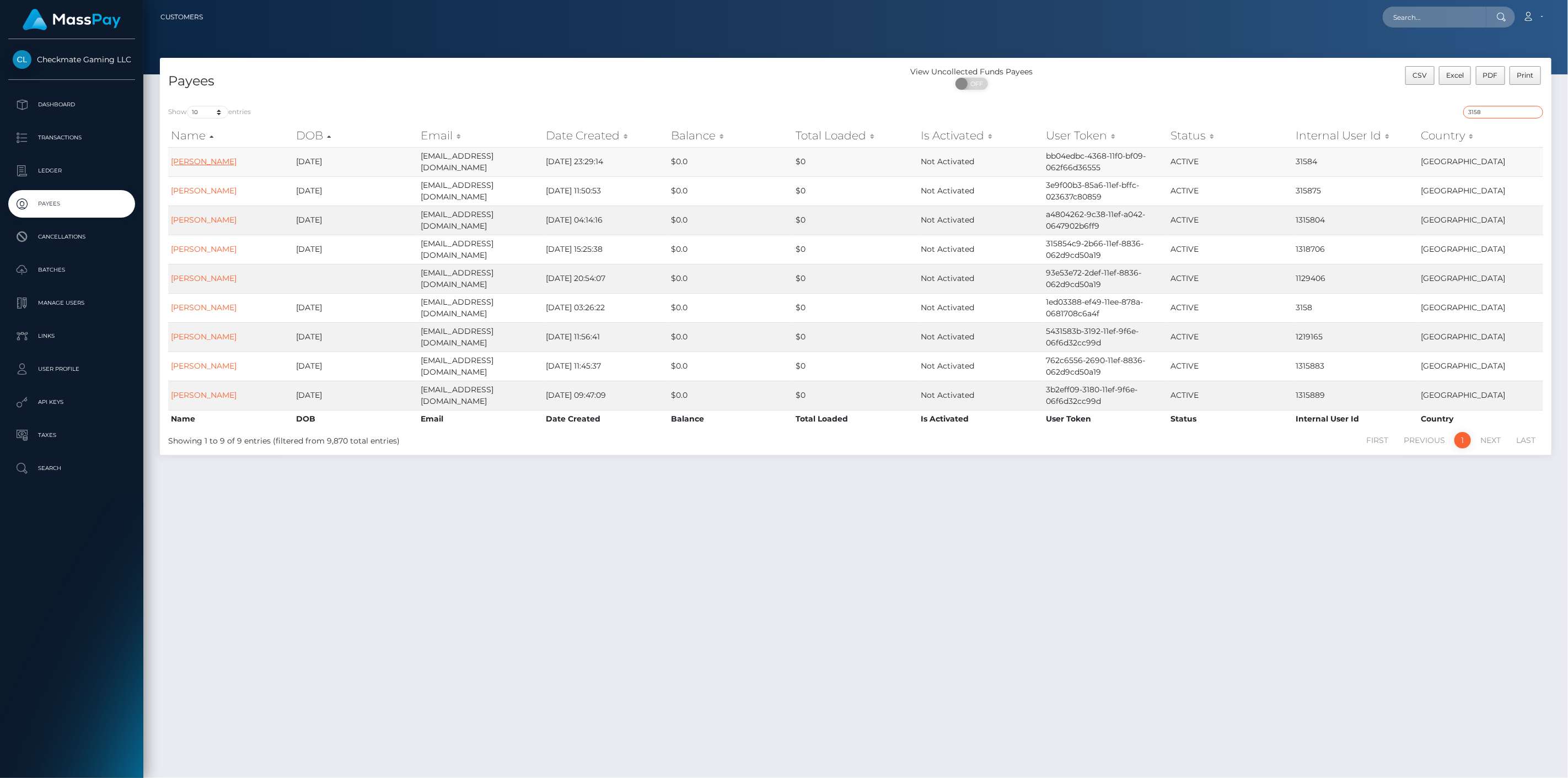
type input "3158"
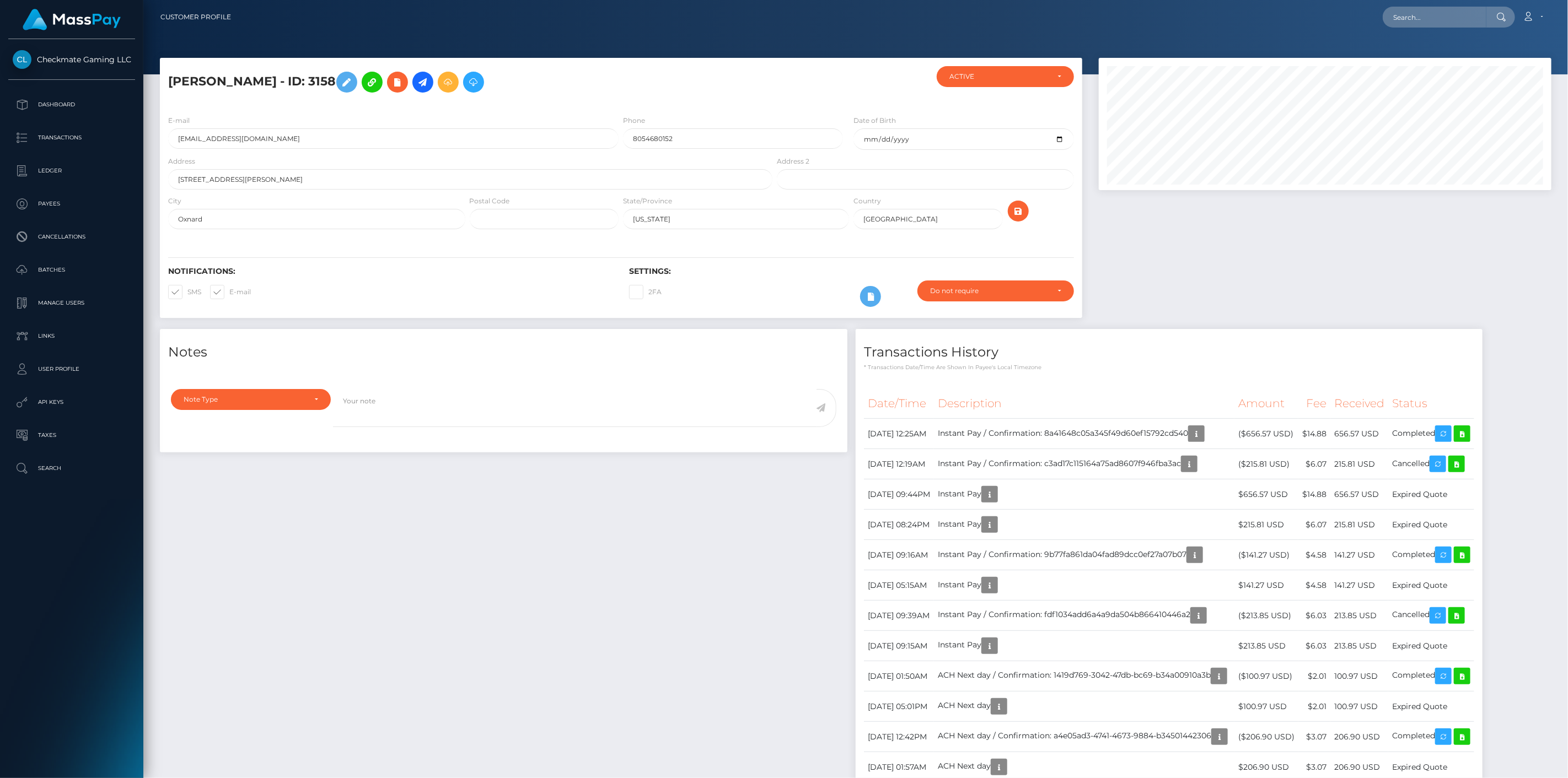
scroll to position [132, 453]
click at [108, 633] on div "Checkmate Gaming LLC Dashboard Transactions Ledger Payees Cancellations Links" at bounding box center [72, 407] width 143 height 737
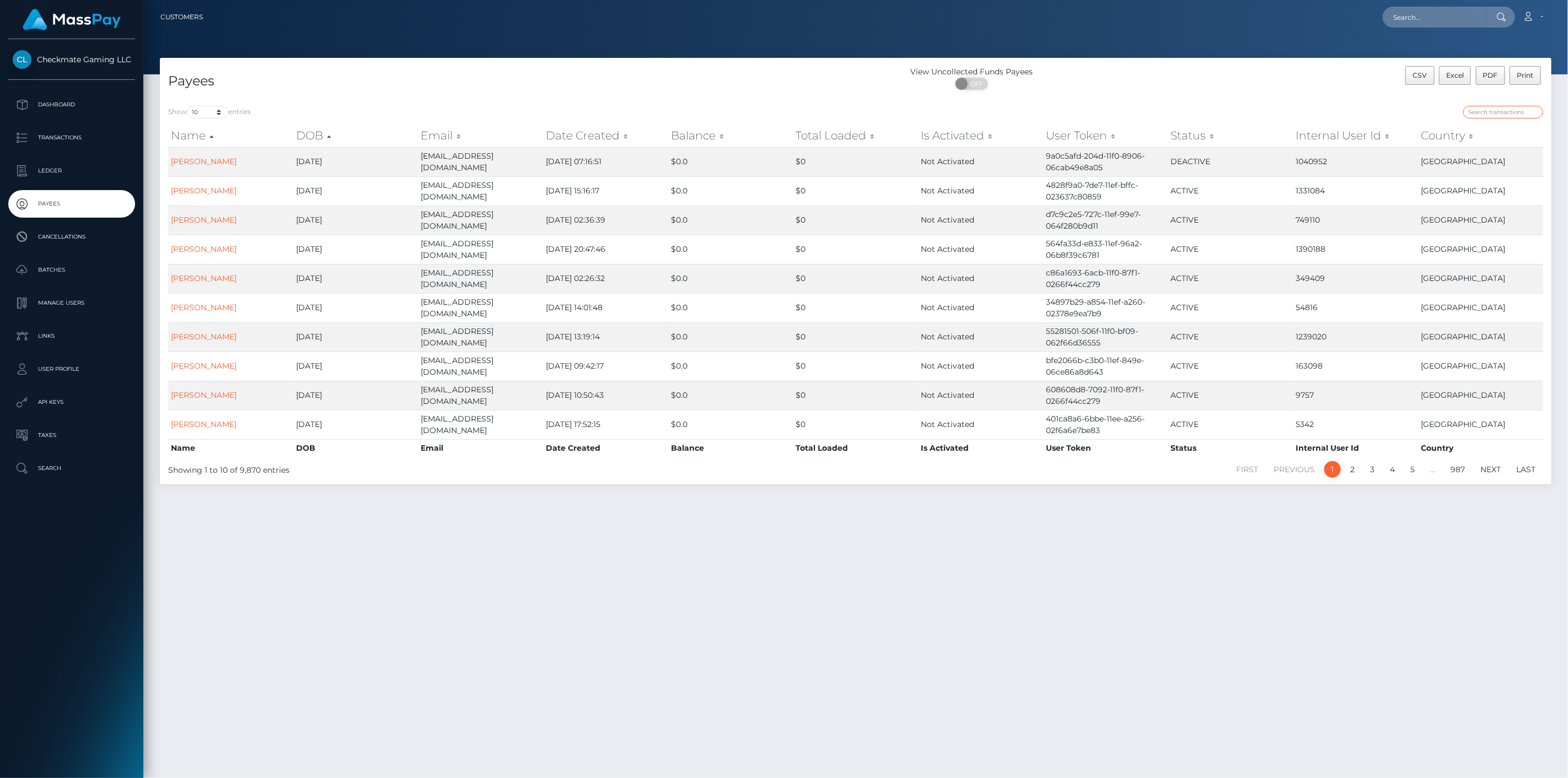
click at [1489, 116] on input "search" at bounding box center [1503, 112] width 80 height 13
paste input "679963"
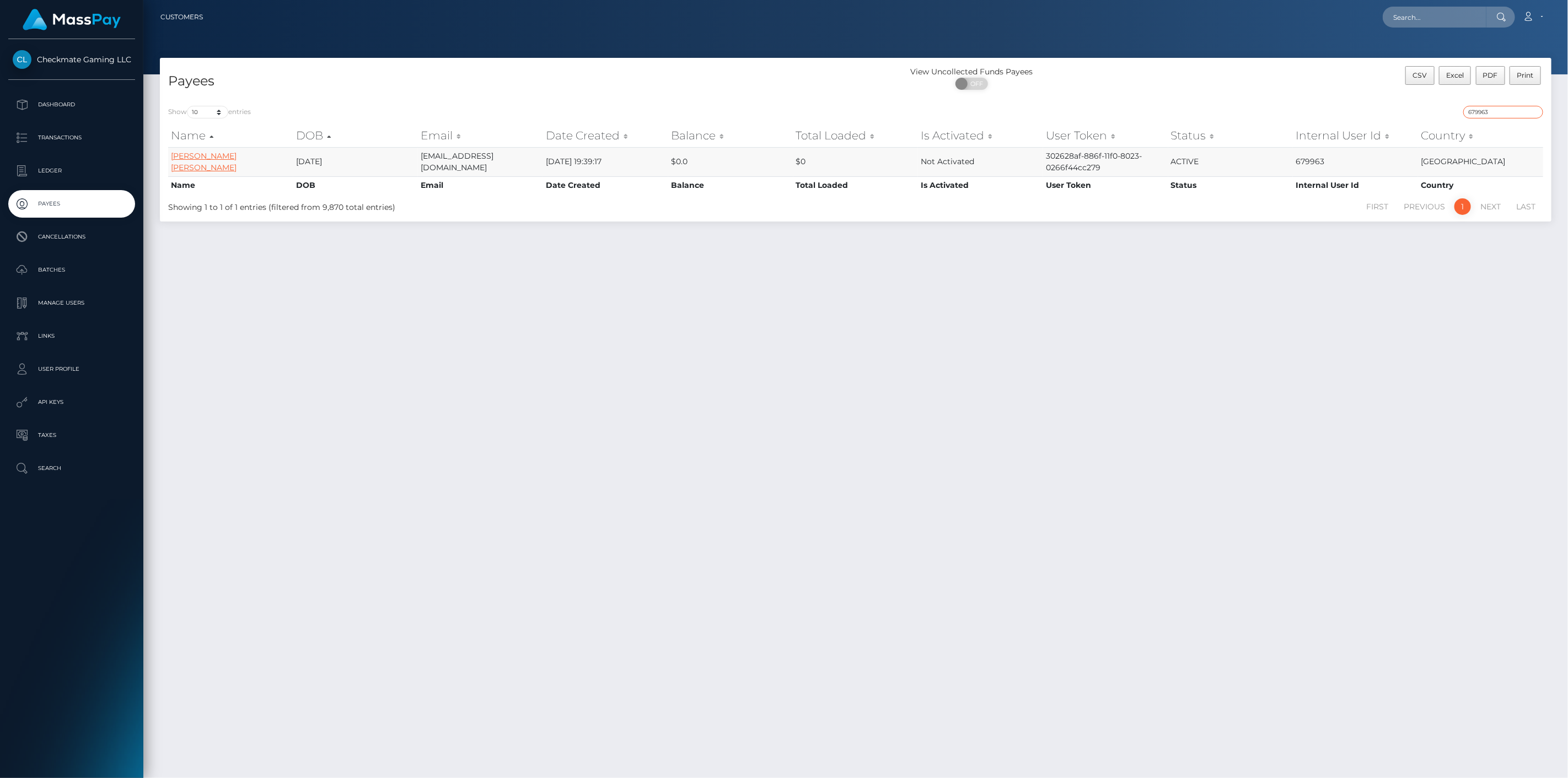
type input "679963"
click at [202, 162] on link "corey witman corey witman" at bounding box center [204, 161] width 66 height 21
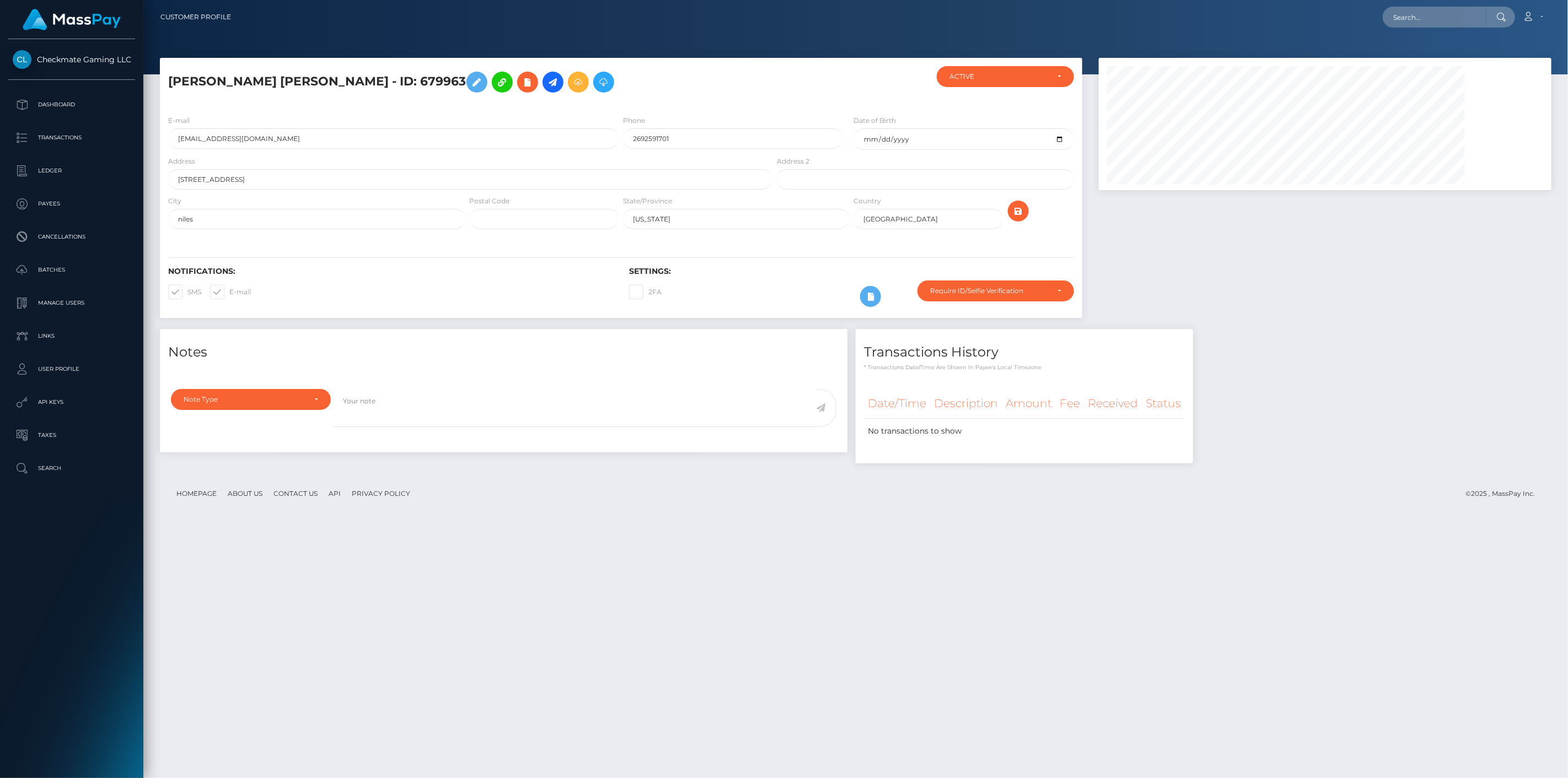
scroll to position [132, 453]
drag, startPoint x: 400, startPoint y: 79, endPoint x: 259, endPoint y: 79, distance: 141.0
click at [260, 76] on h5 "corey witman corey witman - ID: 679963" at bounding box center [467, 83] width 598 height 32
copy h5 "corey witman - ID: 679963"
